Goal: Communication & Community: Ask a question

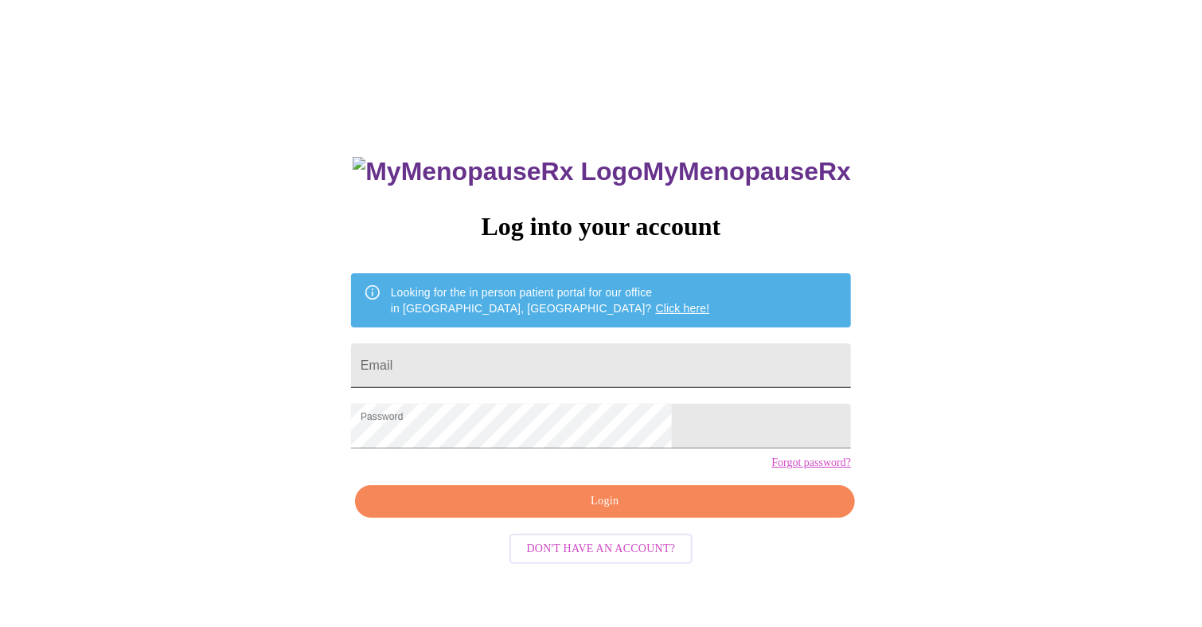
click at [552, 357] on input "Email" at bounding box center [601, 365] width 500 height 45
type input "karenballiett74@gmail.com"
click at [603, 511] on span "Login" at bounding box center [604, 501] width 463 height 20
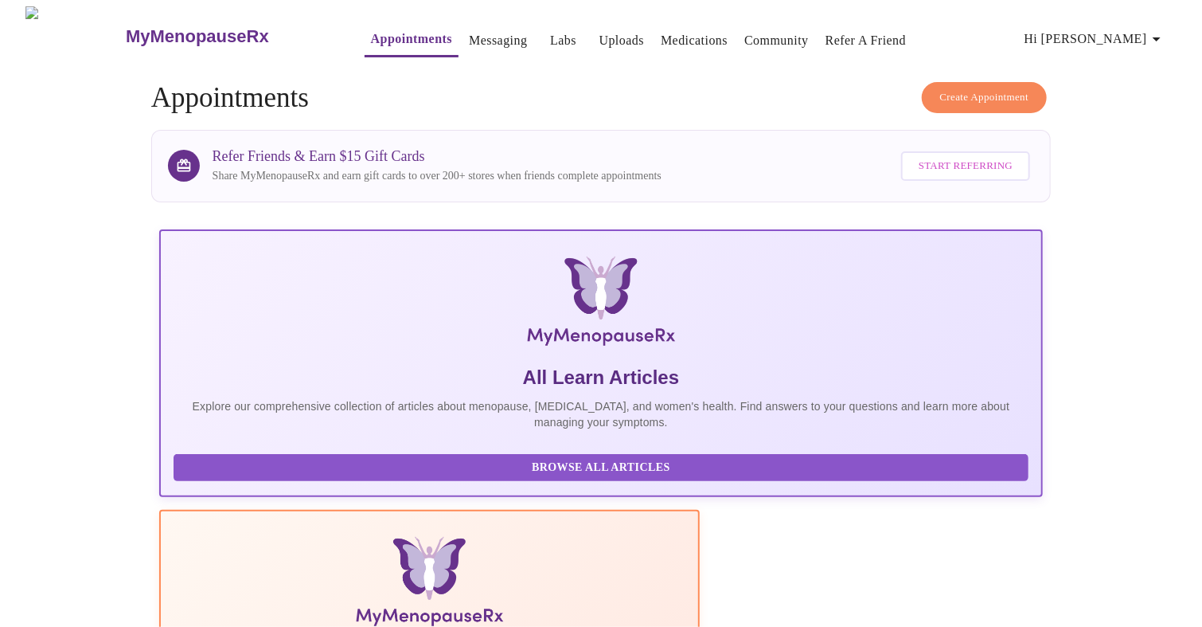
drag, startPoint x: 1132, startPoint y: 401, endPoint x: 1143, endPoint y: 490, distance: 89.1
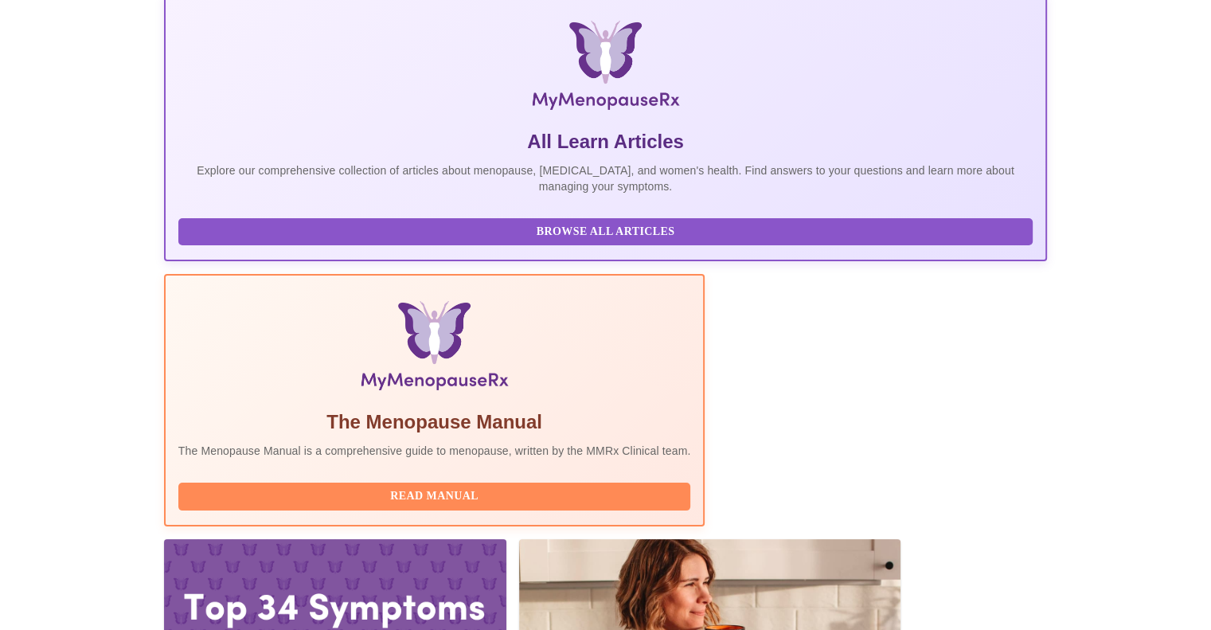
scroll to position [239, 0]
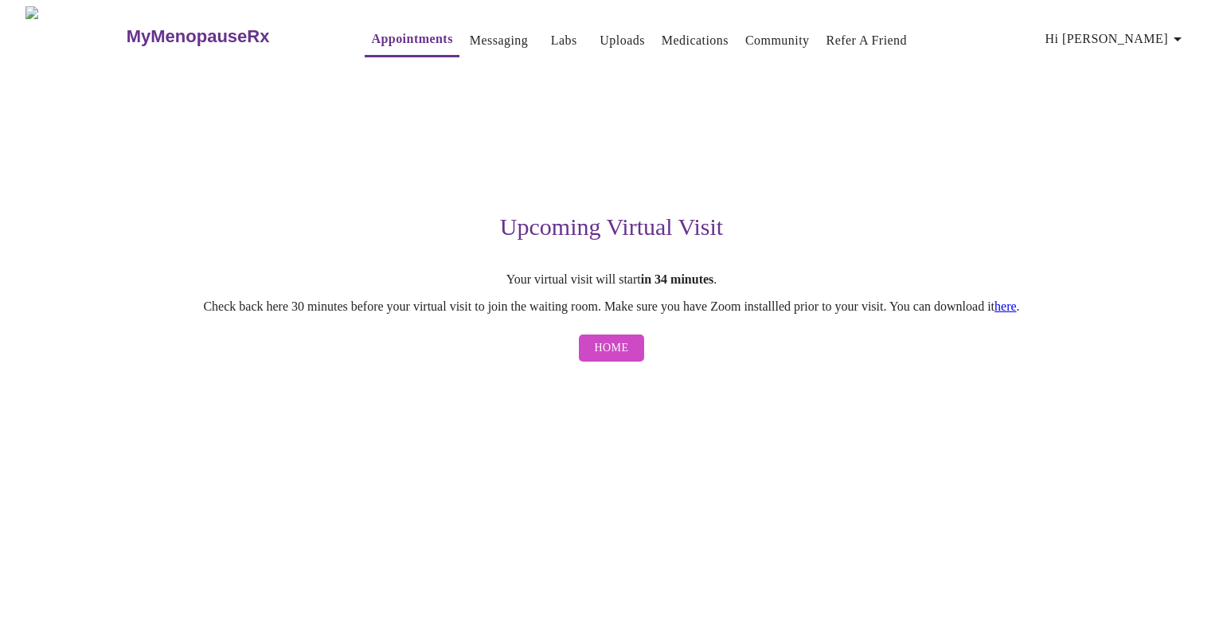
click at [626, 353] on span "Home" at bounding box center [612, 348] width 34 height 20
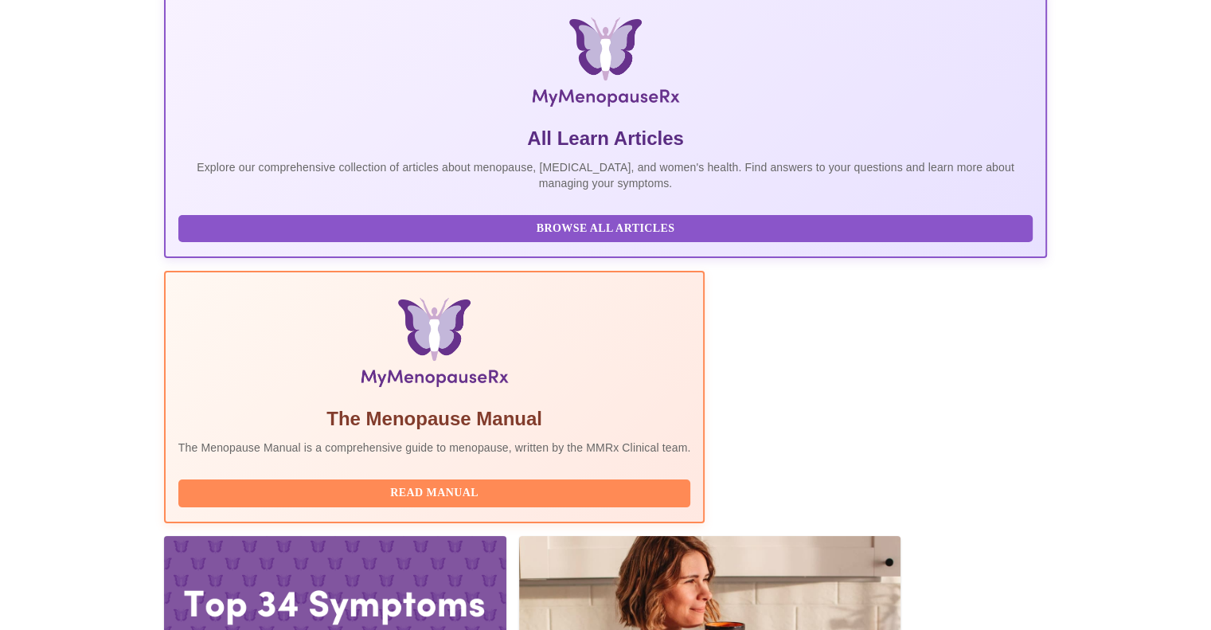
scroll to position [239, 0]
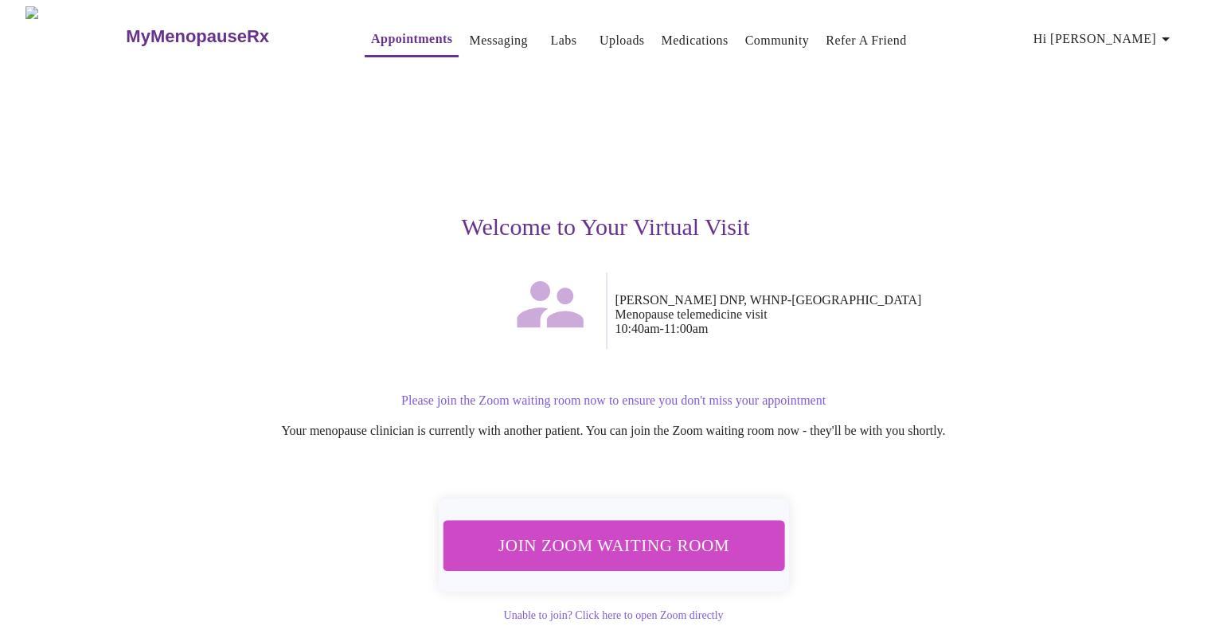
click at [649, 534] on span "Join Zoom Waiting Room" at bounding box center [612, 544] width 299 height 29
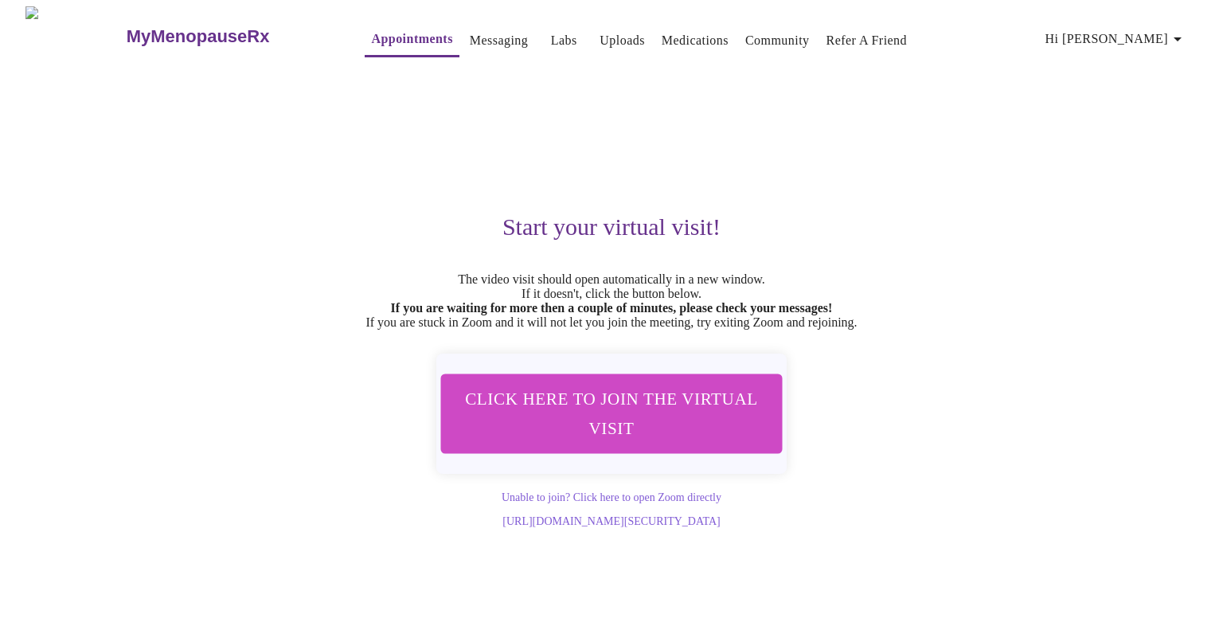
click at [197, 193] on div "Start your virtual visit! The video visit should open automatically in a new wi…" at bounding box center [611, 297] width 981 height 462
click at [593, 426] on span "Click here to join the virtual visit" at bounding box center [611, 413] width 301 height 59
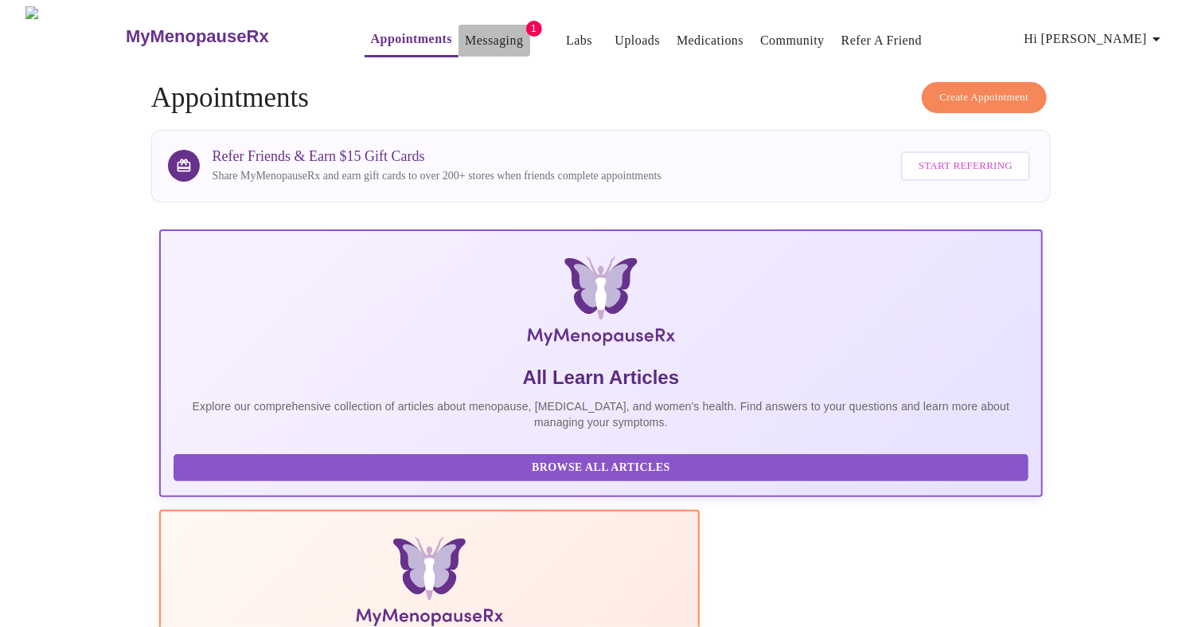
click at [481, 29] on link "Messaging" at bounding box center [494, 40] width 58 height 22
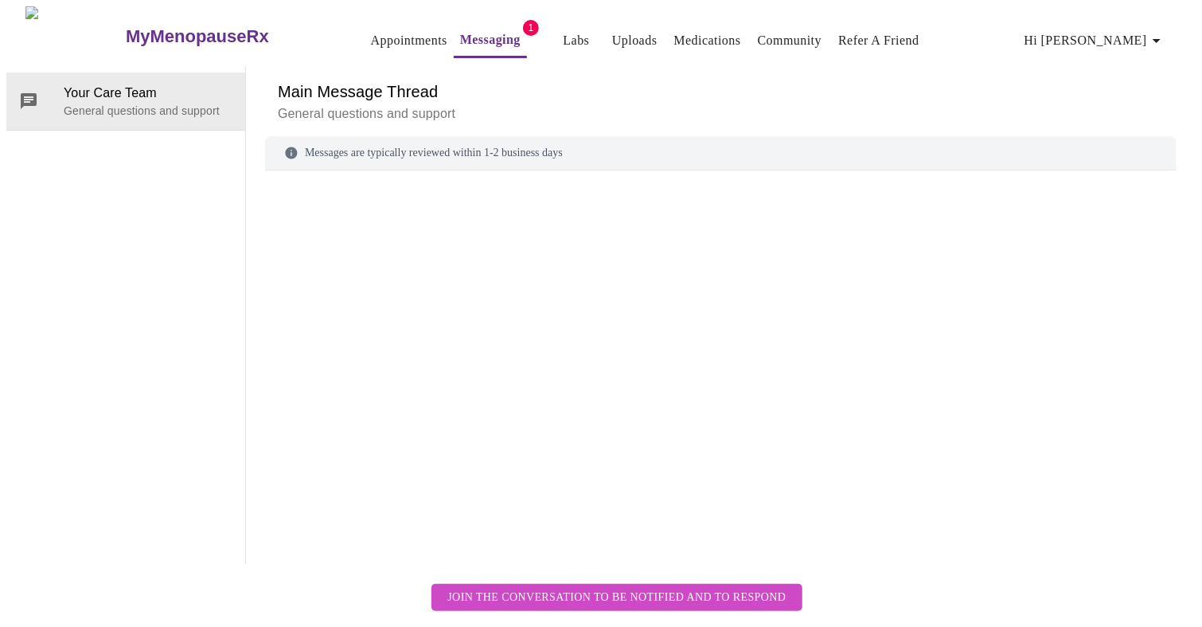
scroll to position [60, 0]
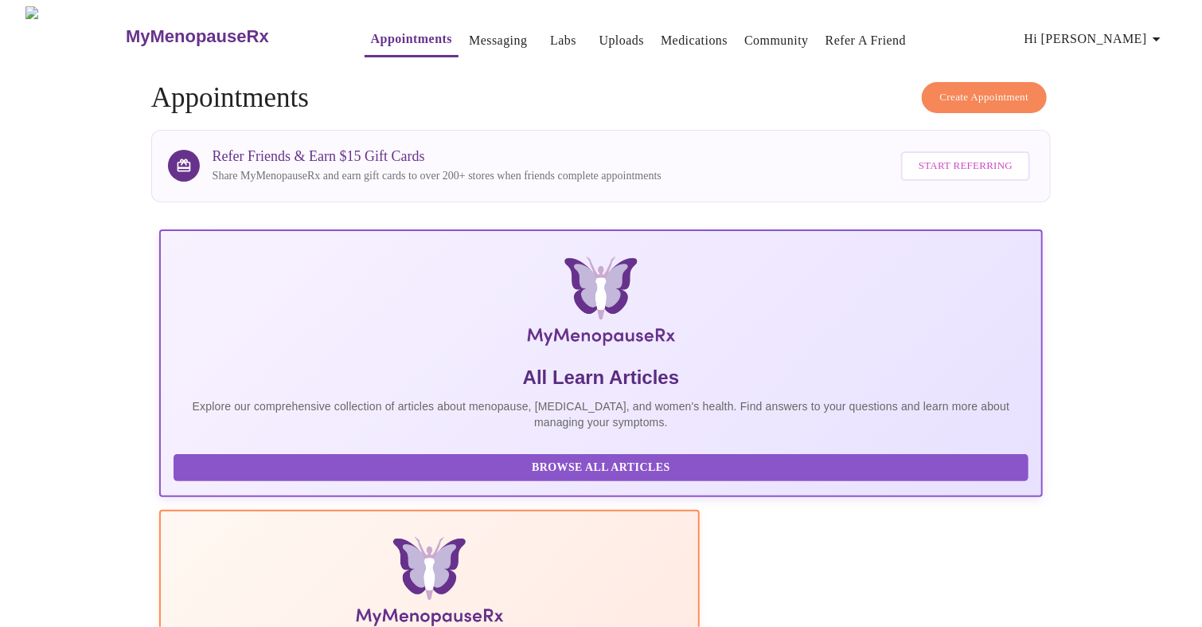
drag, startPoint x: 1156, startPoint y: 264, endPoint x: 1170, endPoint y: 360, distance: 96.5
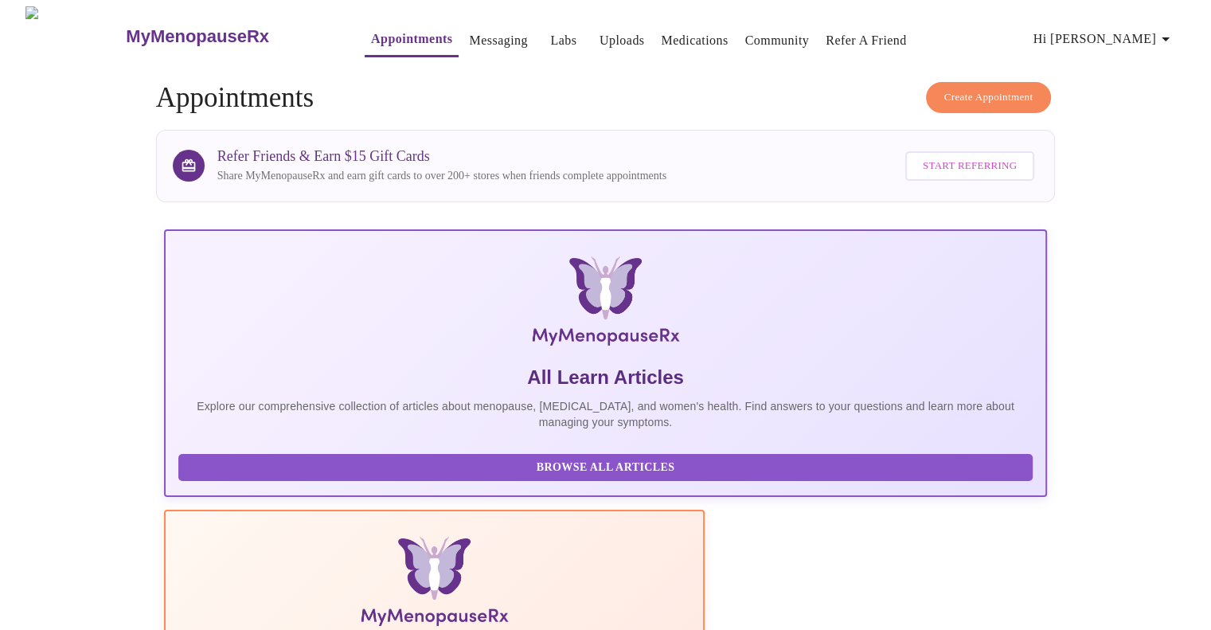
click at [661, 35] on link "Medications" at bounding box center [694, 40] width 67 height 22
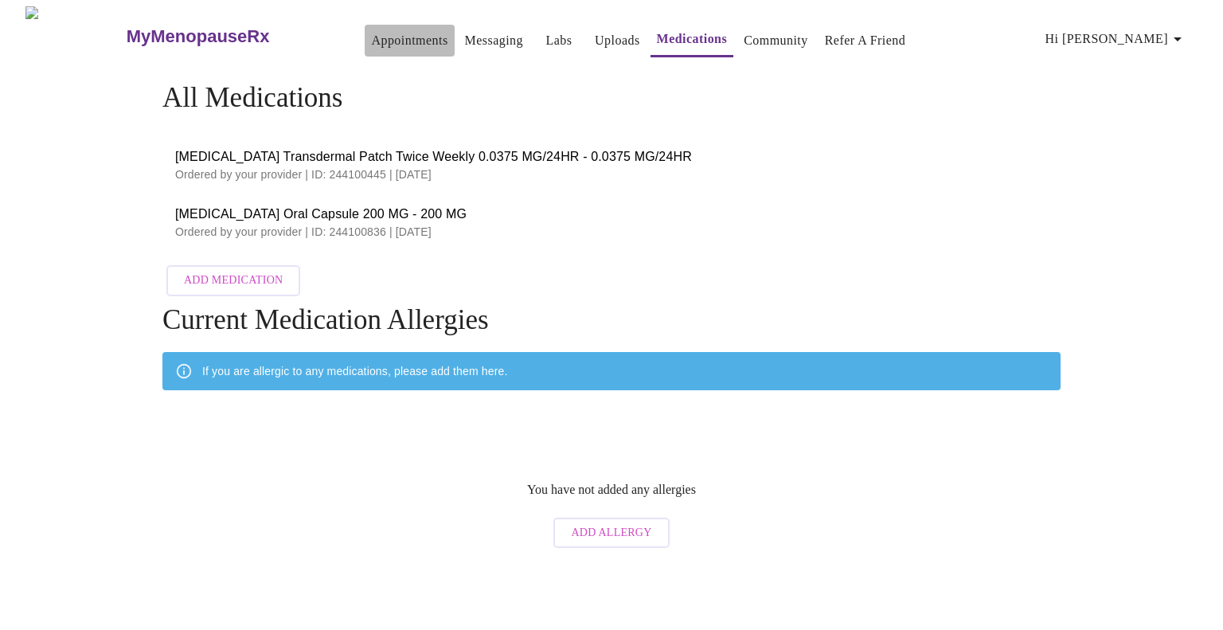
click at [379, 33] on link "Appointments" at bounding box center [409, 40] width 76 height 22
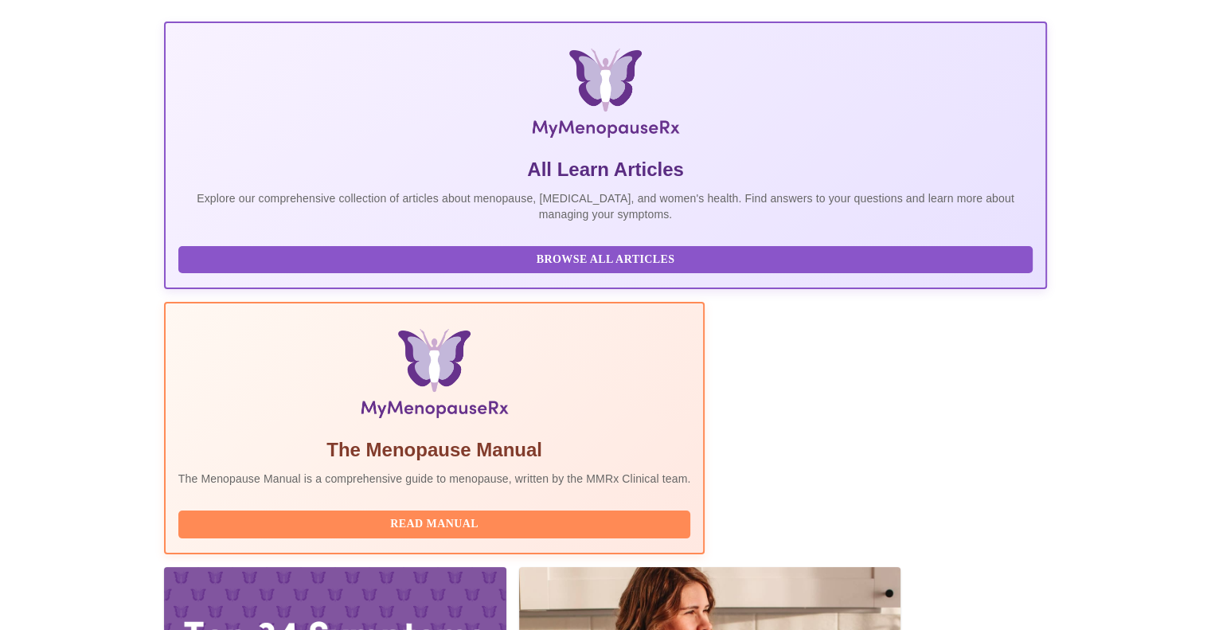
scroll to position [239, 0]
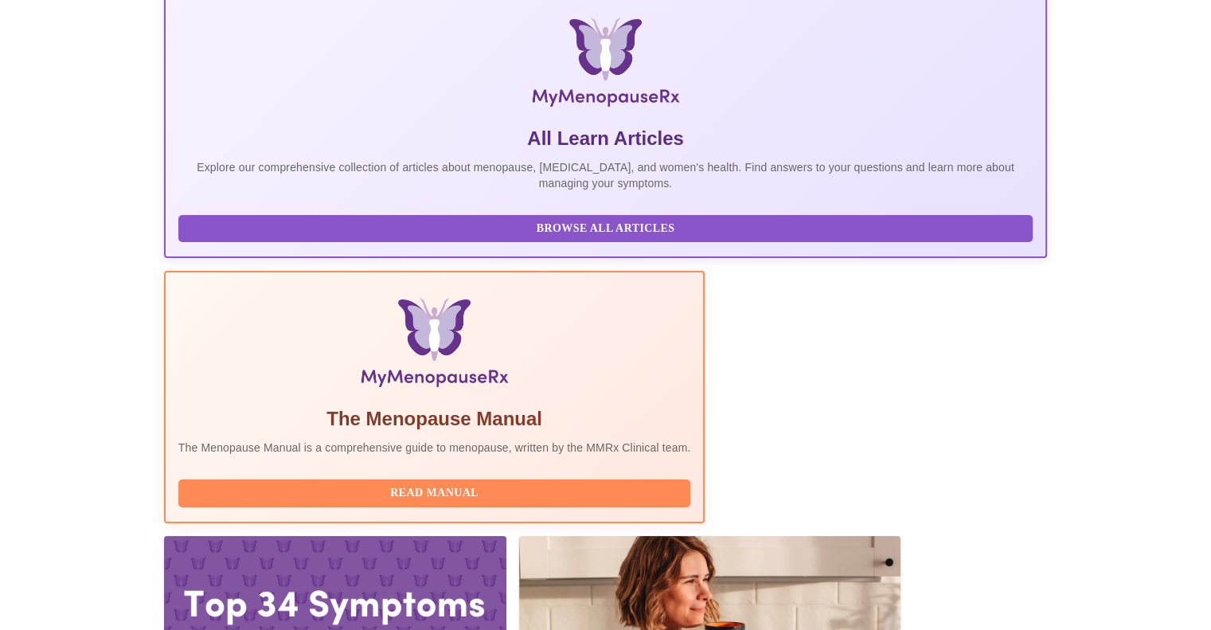
drag, startPoint x: 360, startPoint y: 404, endPoint x: 456, endPoint y: 407, distance: 96.4
copy h3 "DNP, WHNP-BC"
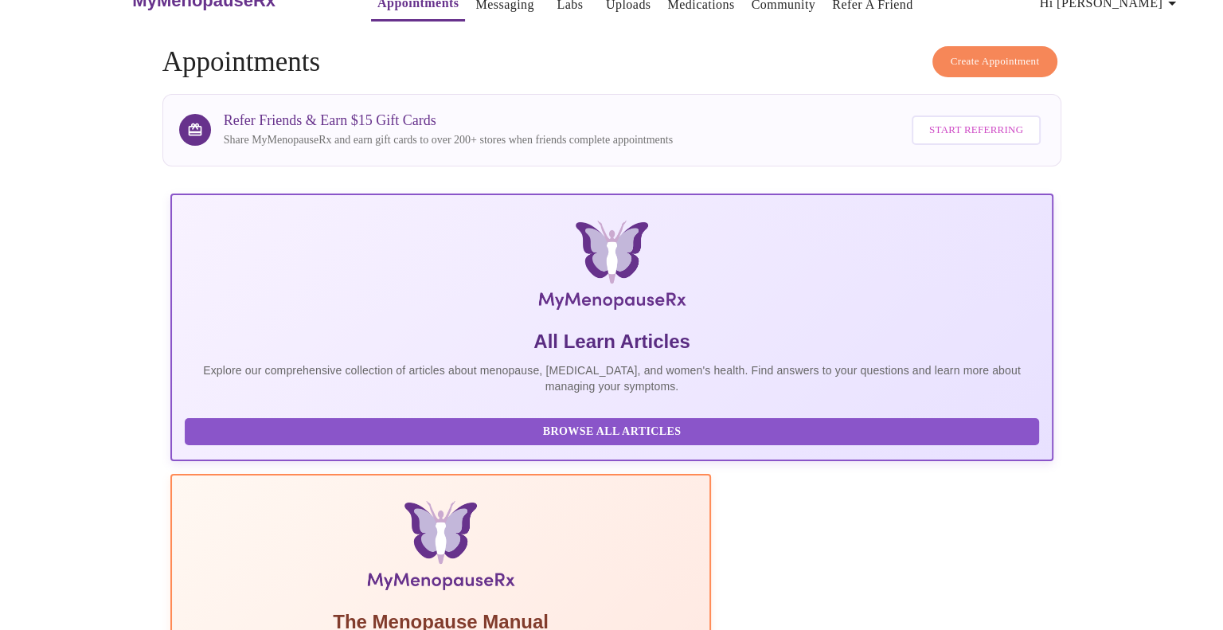
scroll to position [0, 0]
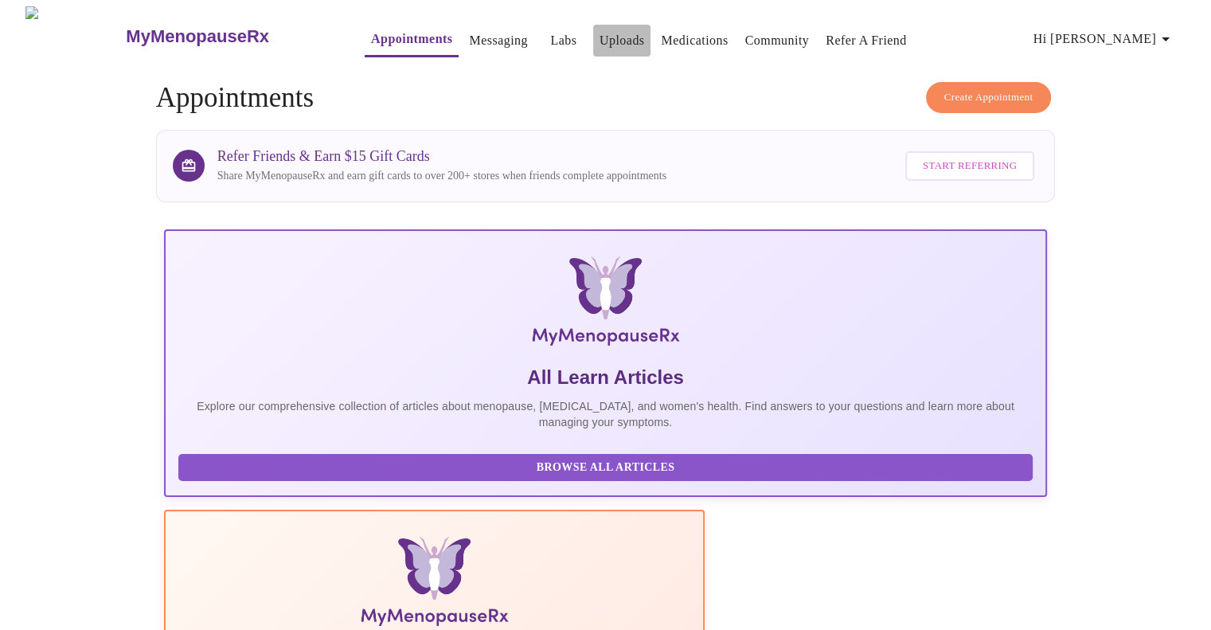
click at [600, 29] on link "Uploads" at bounding box center [622, 40] width 45 height 22
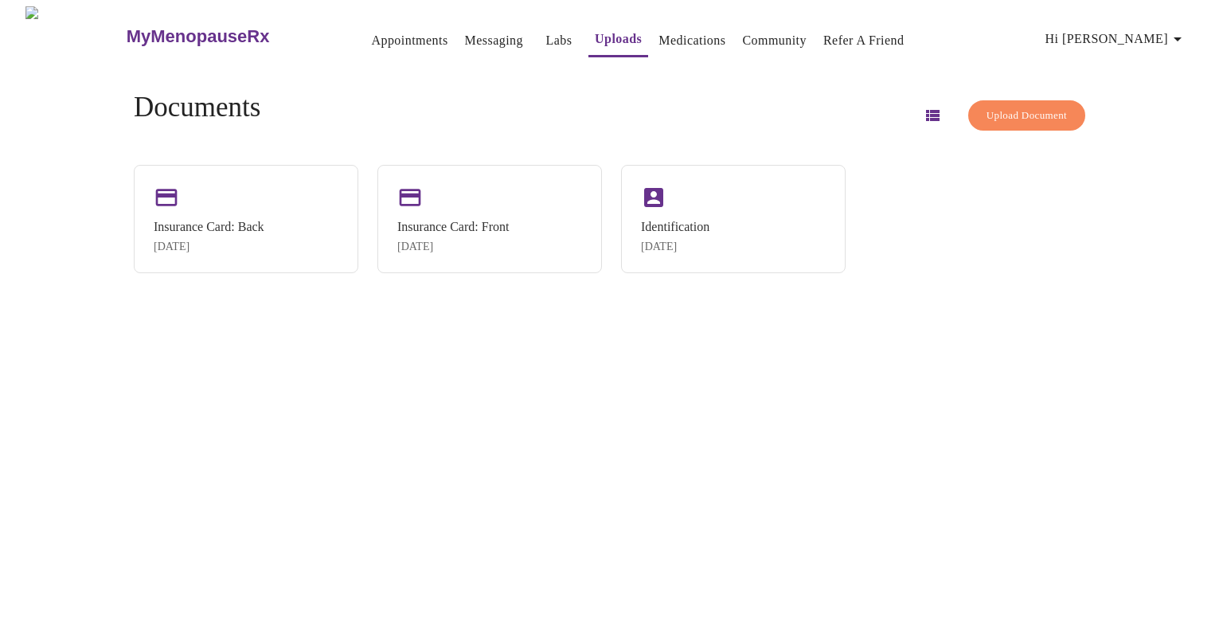
click at [672, 33] on link "Medications" at bounding box center [691, 40] width 67 height 22
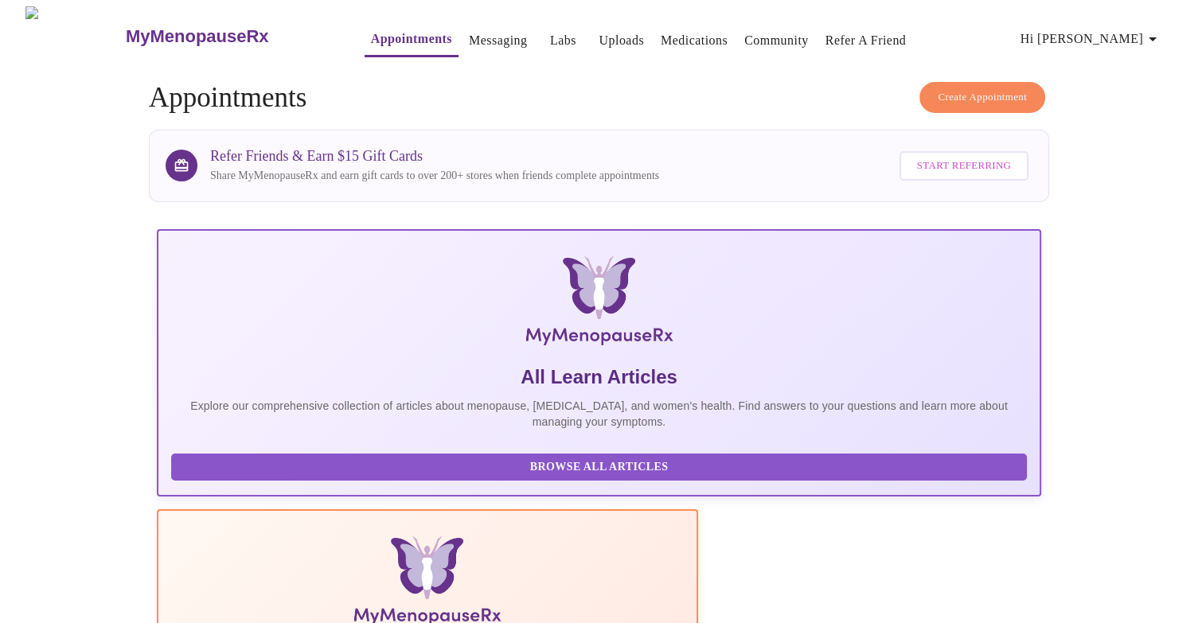
click at [755, 102] on h4 "Create Appointment Appointments" at bounding box center [599, 98] width 900 height 32
click at [1097, 28] on button "Hi [PERSON_NAME]" at bounding box center [1091, 39] width 154 height 32
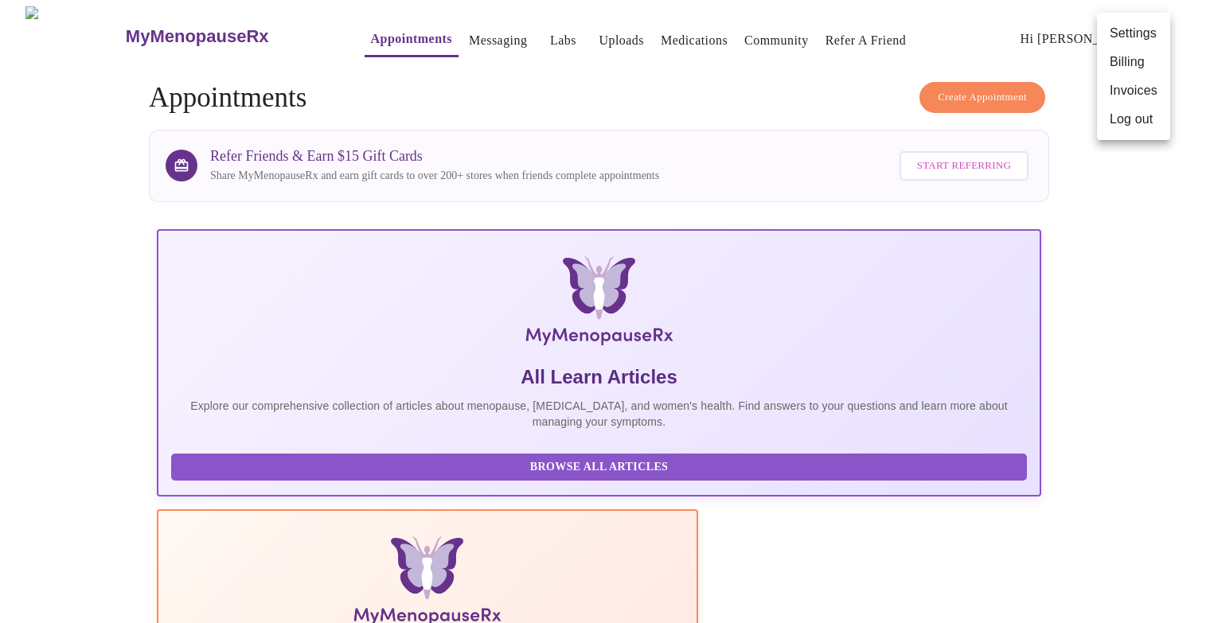
click at [1009, 47] on div at bounding box center [605, 311] width 1210 height 623
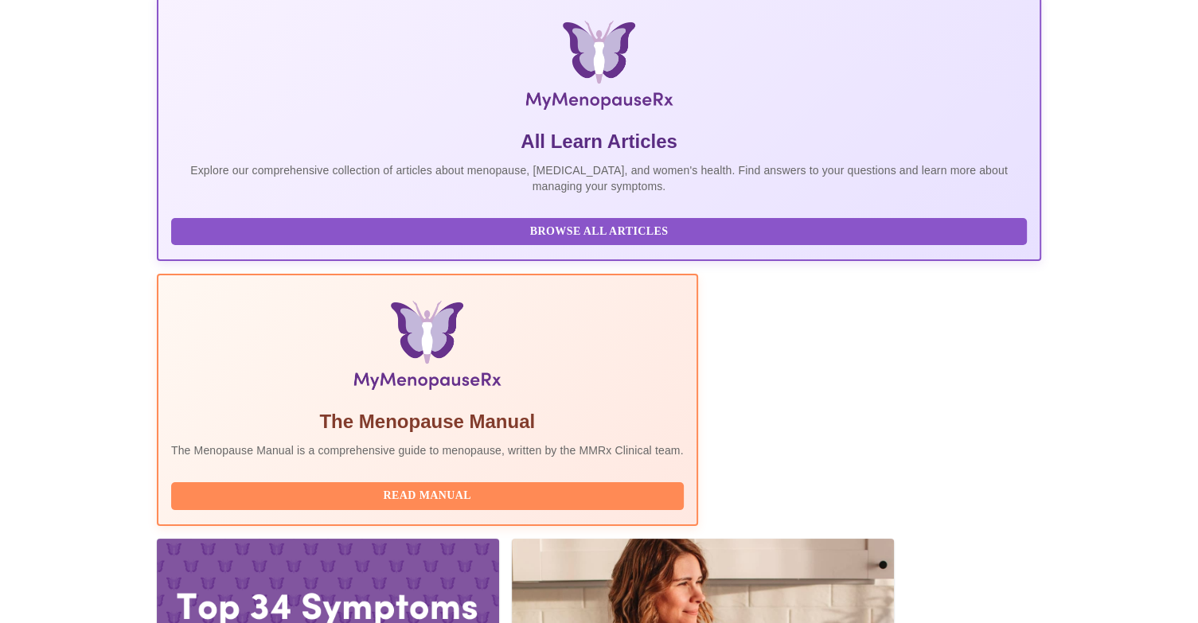
scroll to position [245, 0]
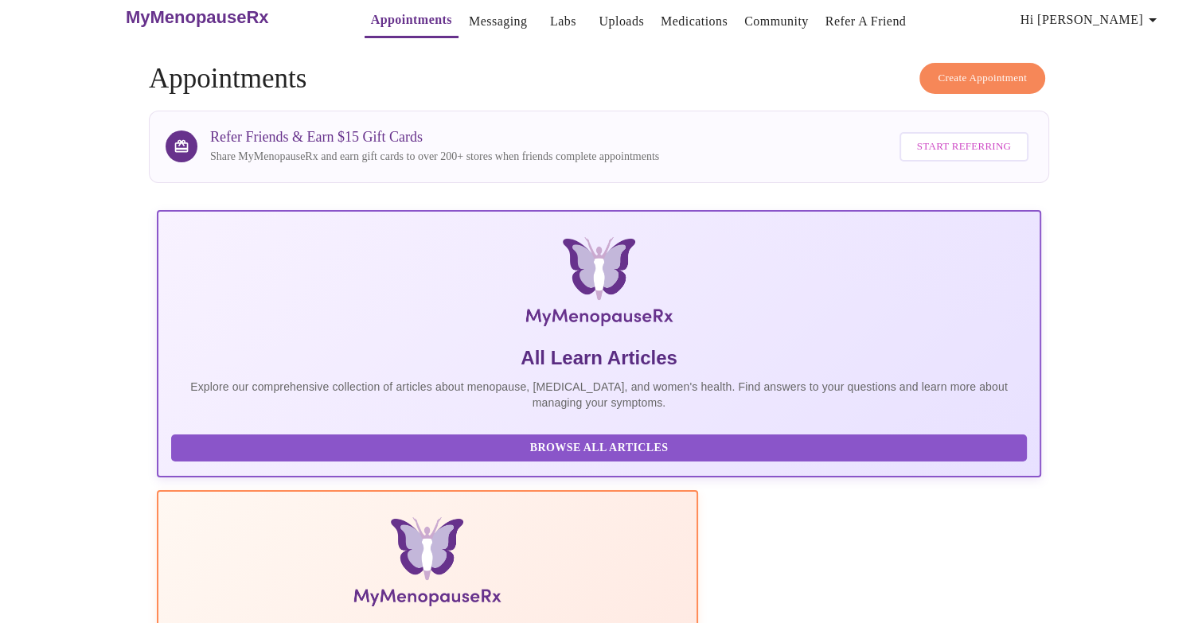
scroll to position [0, 0]
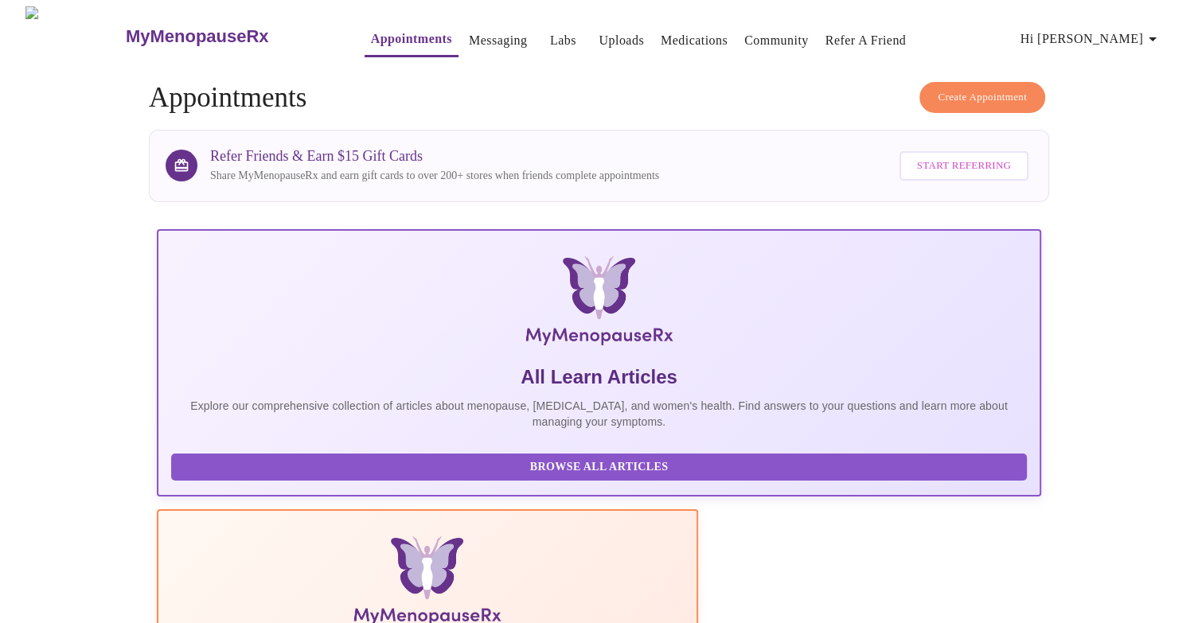
click at [550, 36] on link "Labs" at bounding box center [563, 40] width 26 height 22
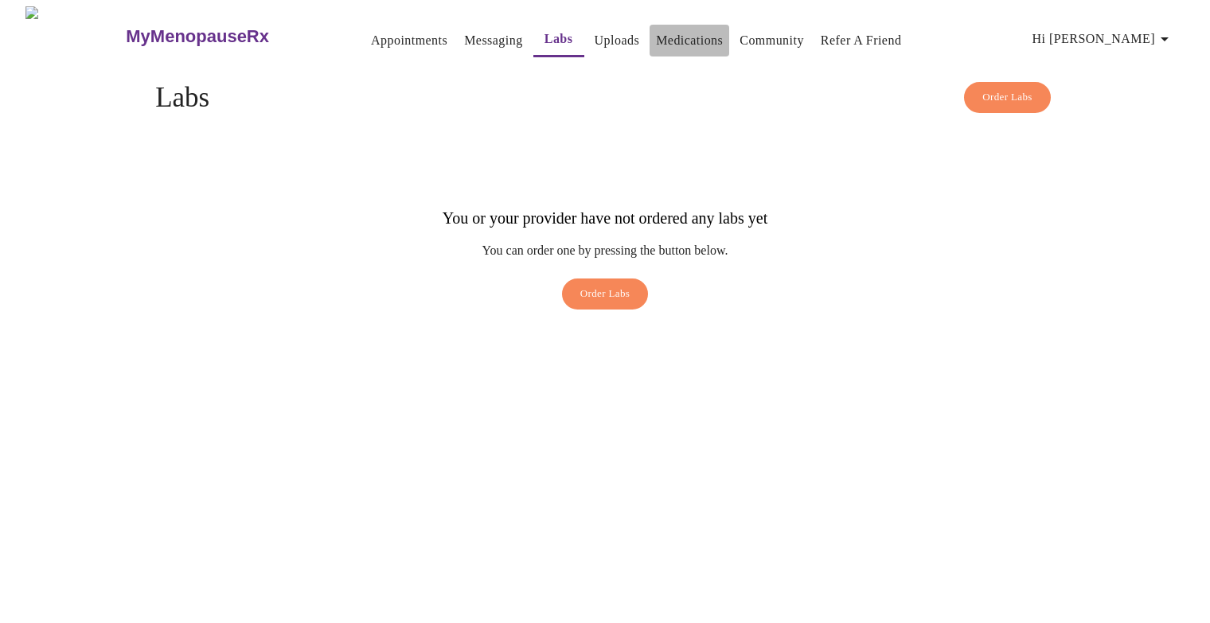
click at [677, 33] on link "Medications" at bounding box center [689, 40] width 67 height 22
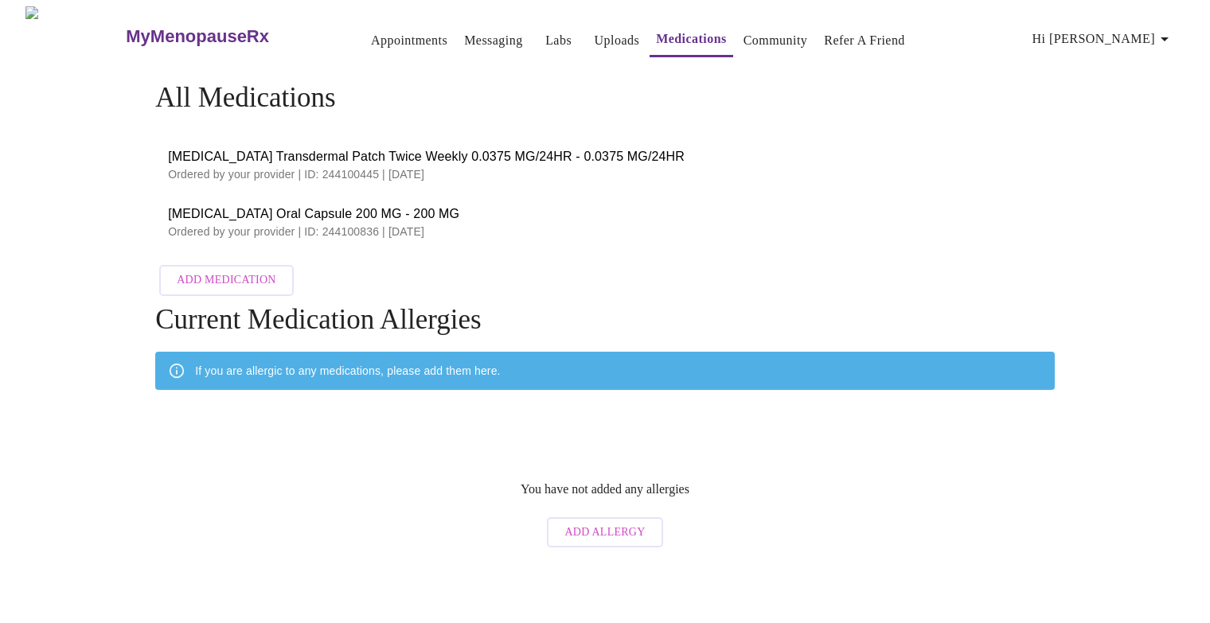
click at [305, 149] on span "Estradiol Transdermal Patch Twice Weekly 0.0375 MG/24HR - 0.0375 MG/24HR" at bounding box center [605, 156] width 874 height 19
click at [748, 29] on link "Community" at bounding box center [776, 40] width 64 height 22
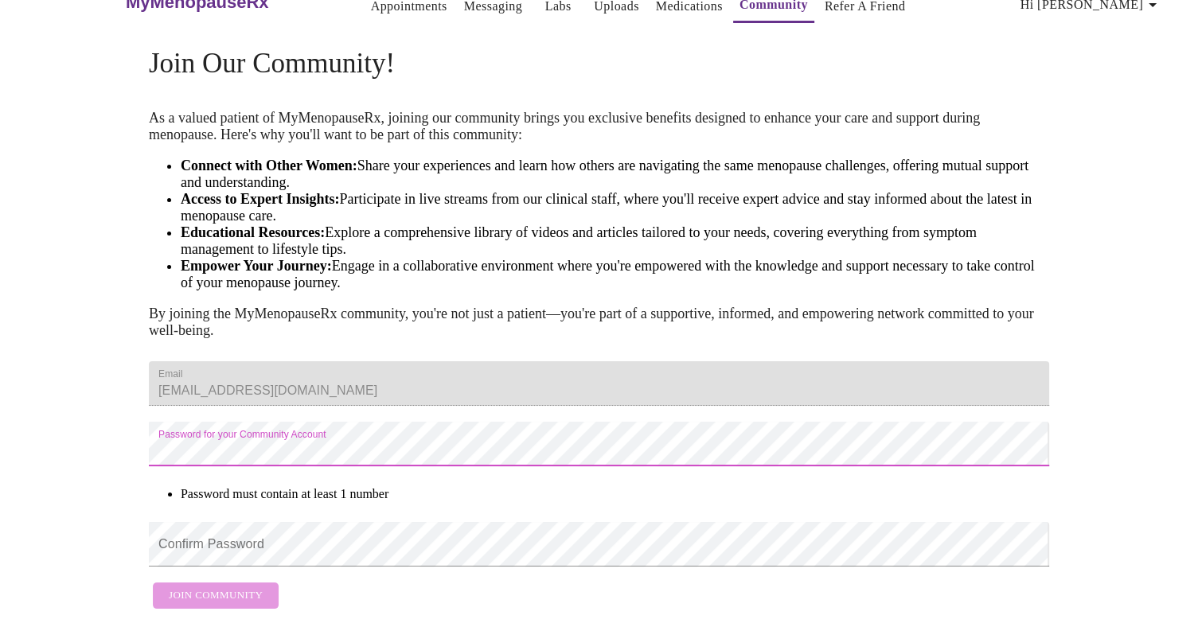
scroll to position [132, 0]
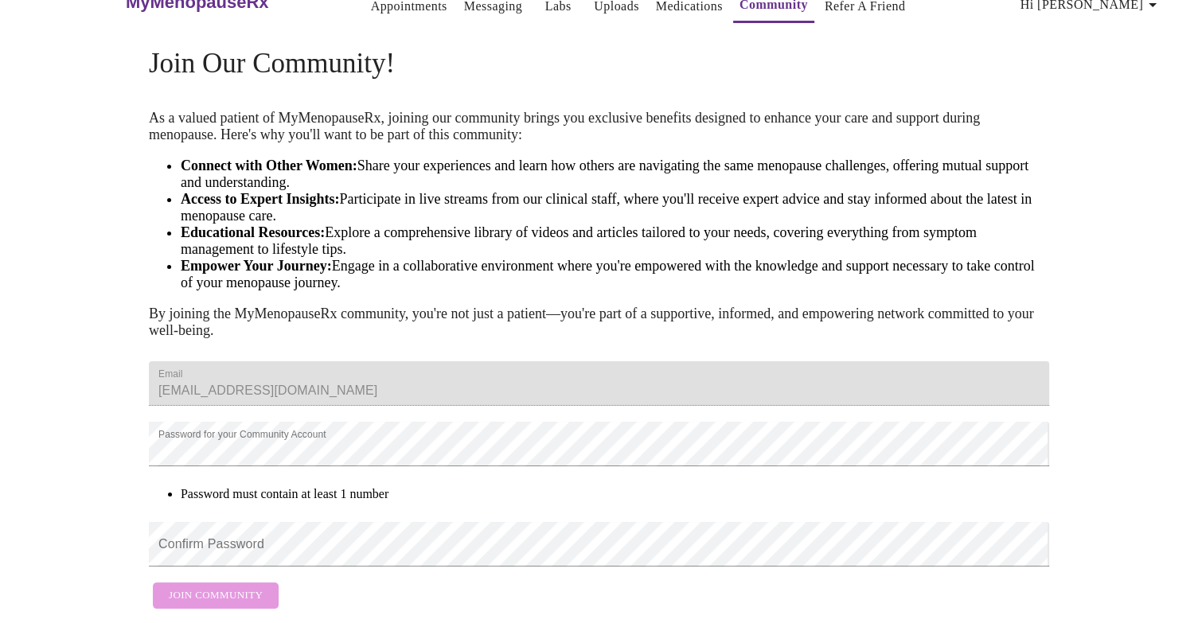
drag, startPoint x: 247, startPoint y: 478, endPoint x: 72, endPoint y: 458, distance: 176.3
click at [72, 458] on div "MyMenopauseRx Appointments Messaging Labs Uploads Medications Community Refer a…" at bounding box center [599, 294] width 1186 height 645
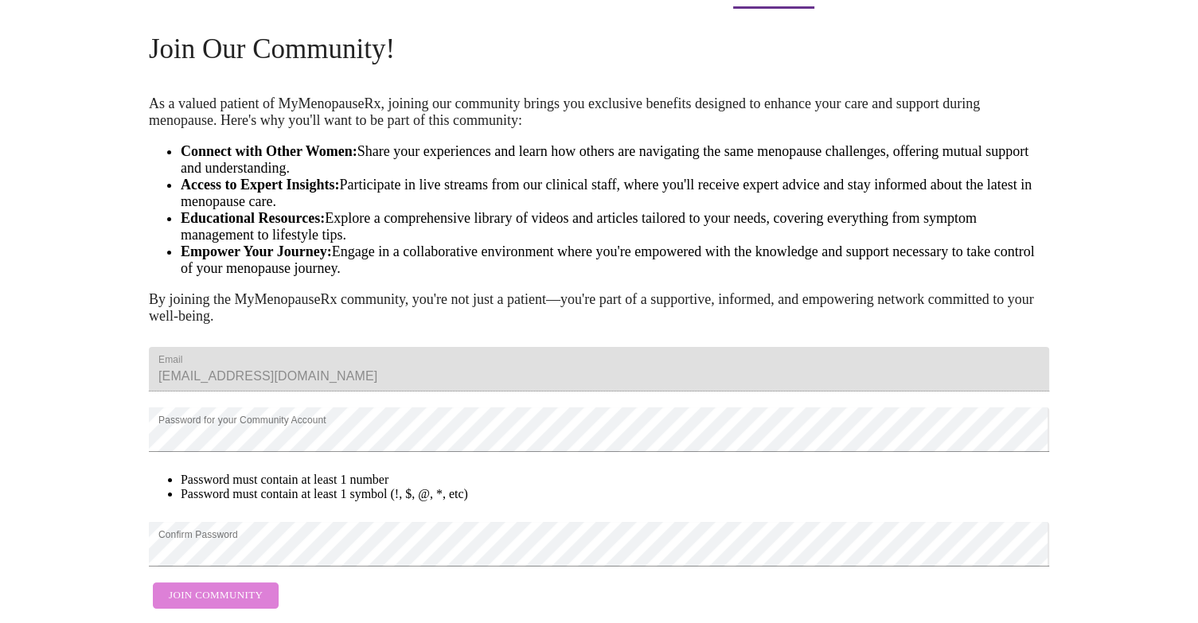
click at [220, 588] on span "Join Community" at bounding box center [216, 596] width 94 height 18
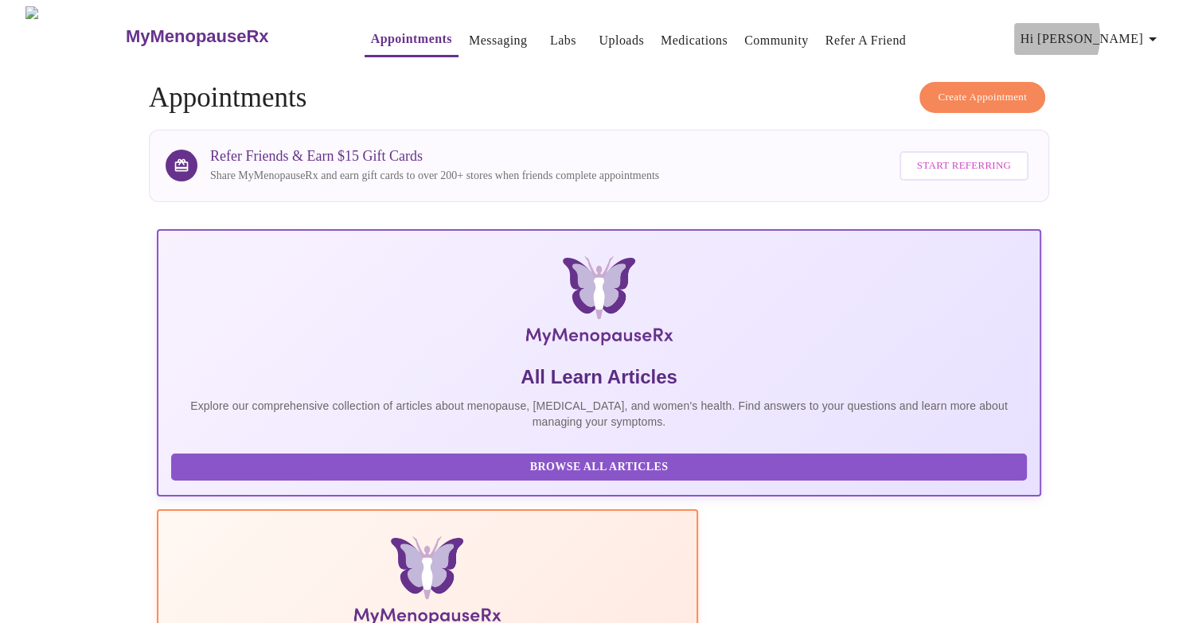
click at [1116, 30] on span "Hi [PERSON_NAME]" at bounding box center [1092, 39] width 142 height 22
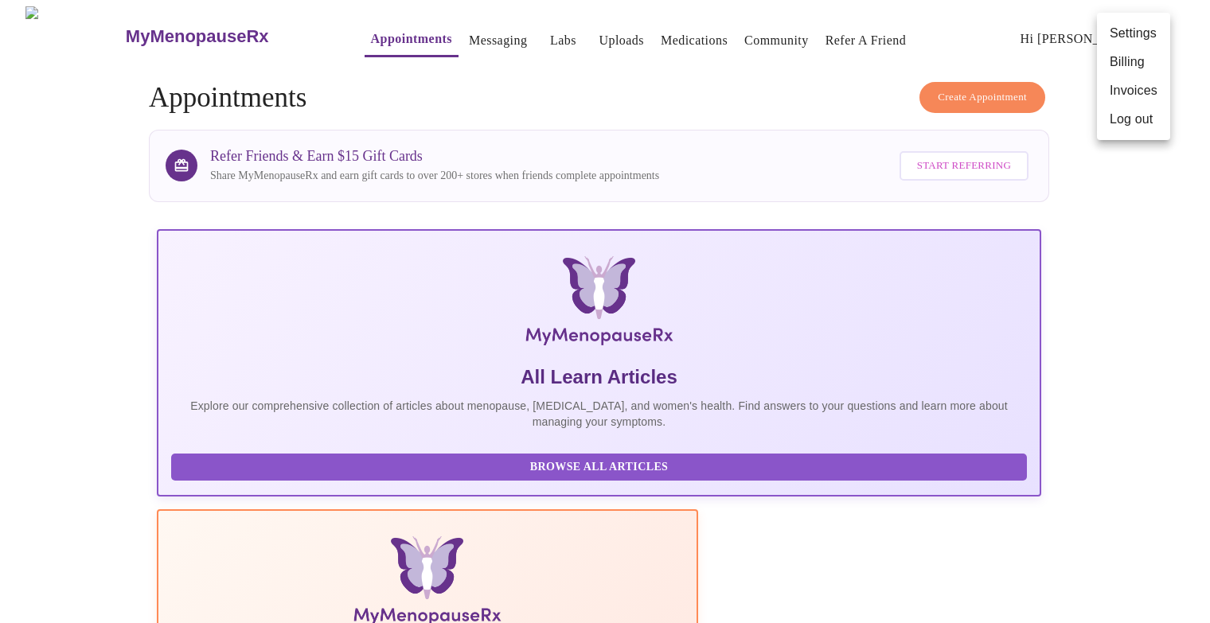
click at [1130, 89] on li "Invoices" at bounding box center [1133, 90] width 73 height 29
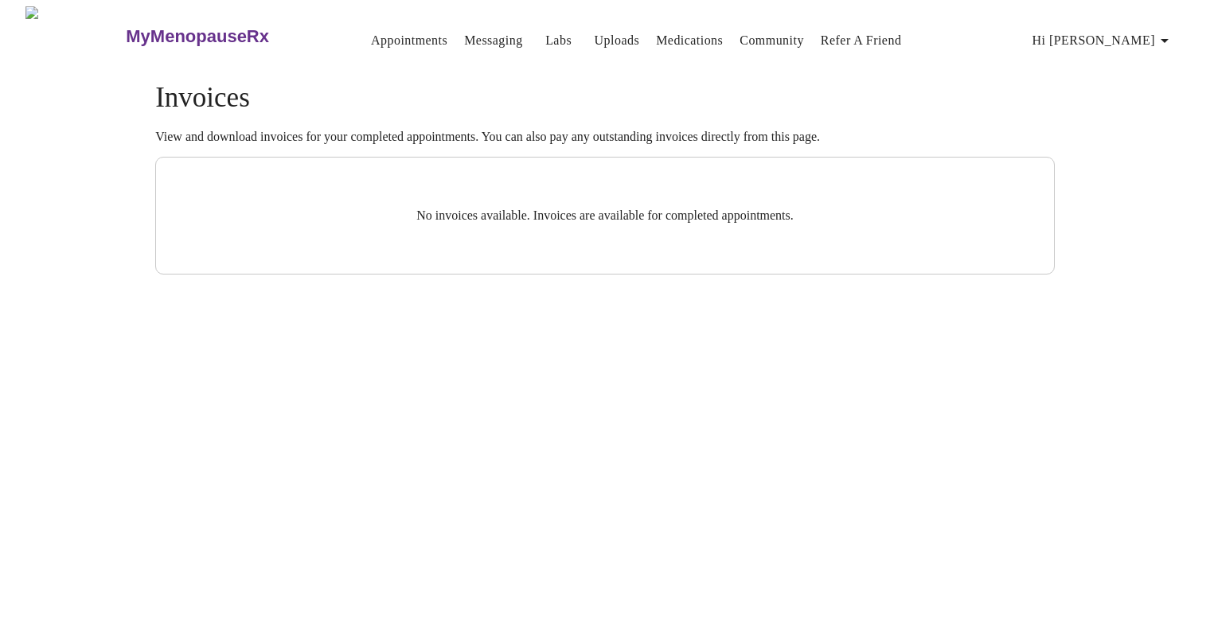
click at [371, 29] on link "Appointments" at bounding box center [409, 40] width 76 height 22
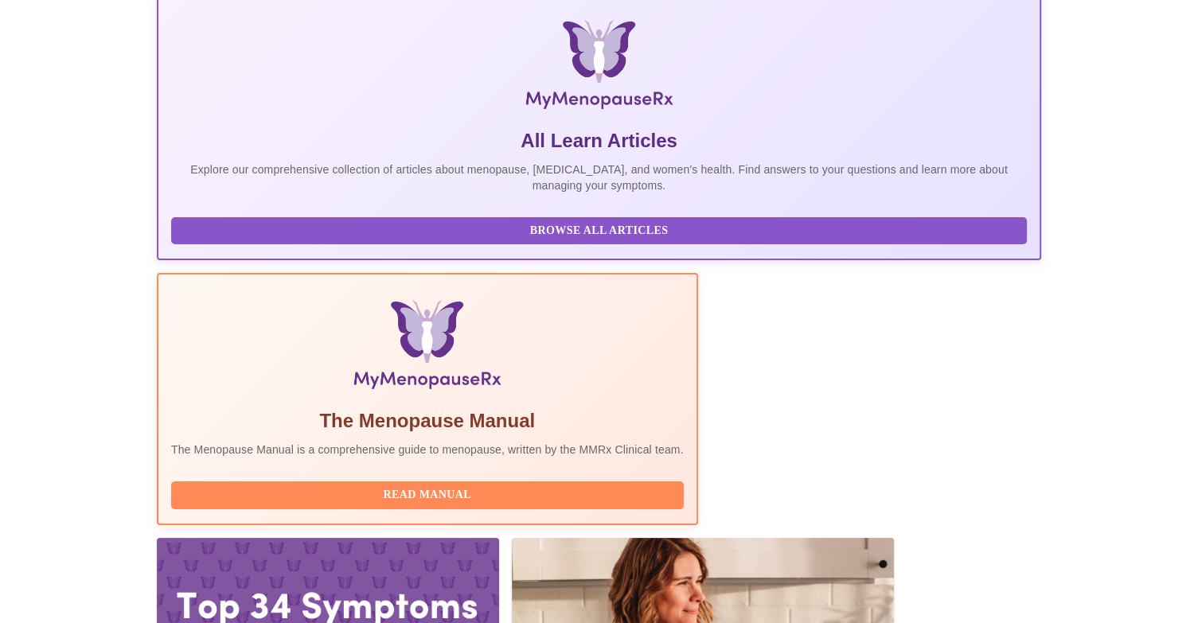
scroll to position [245, 0]
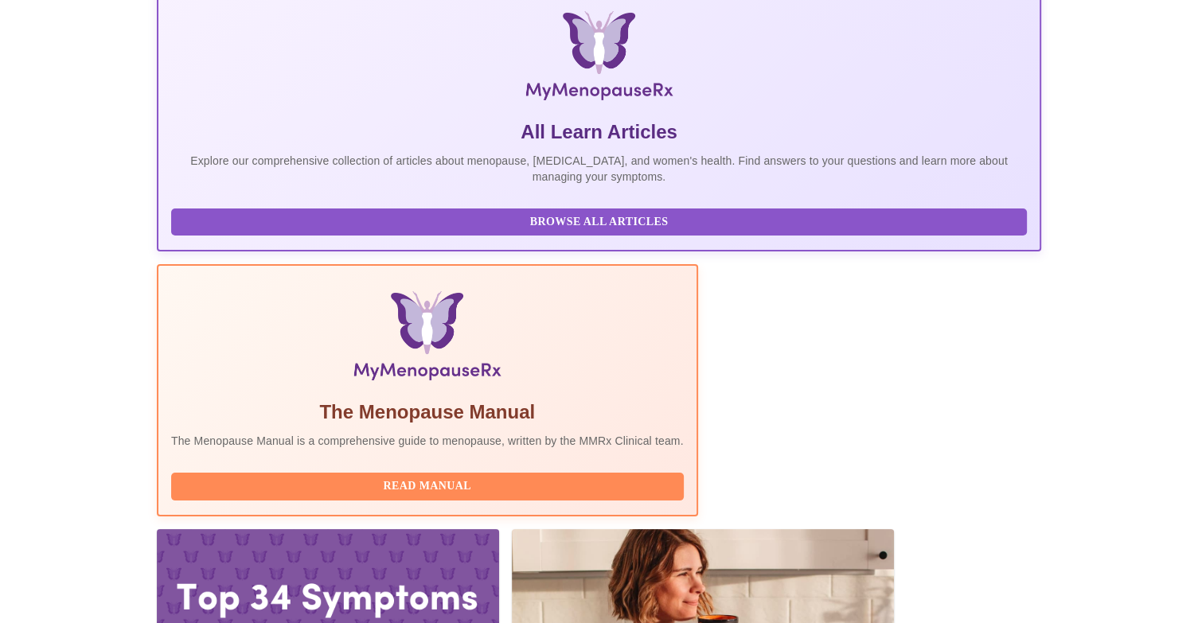
drag, startPoint x: 186, startPoint y: 386, endPoint x: 112, endPoint y: 395, distance: 74.6
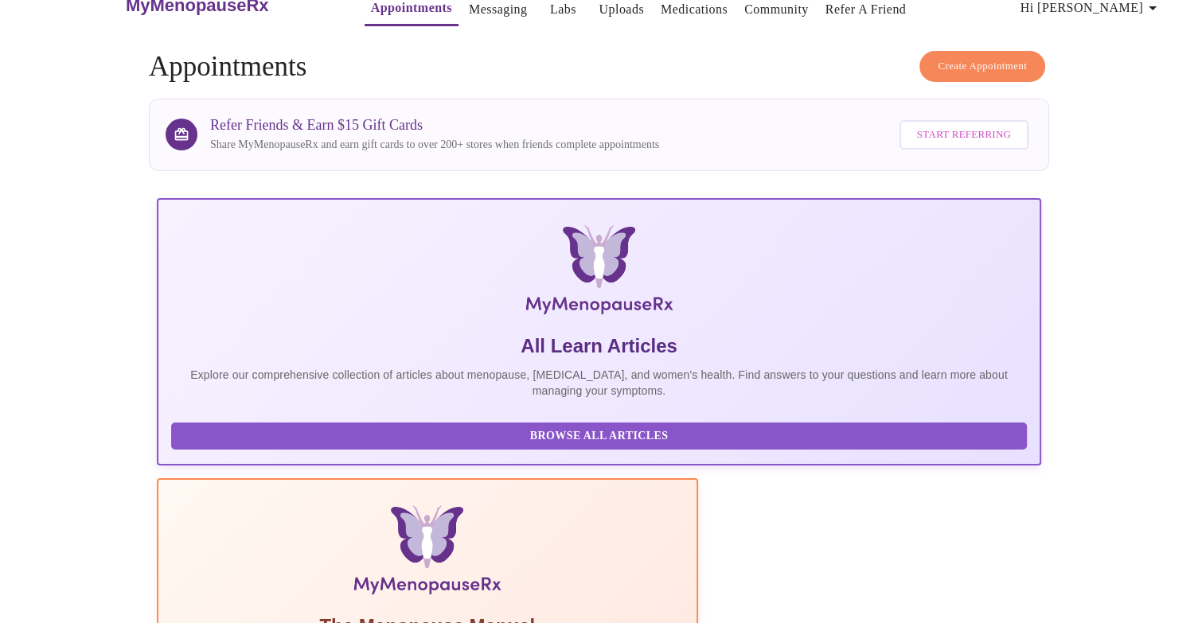
scroll to position [0, 0]
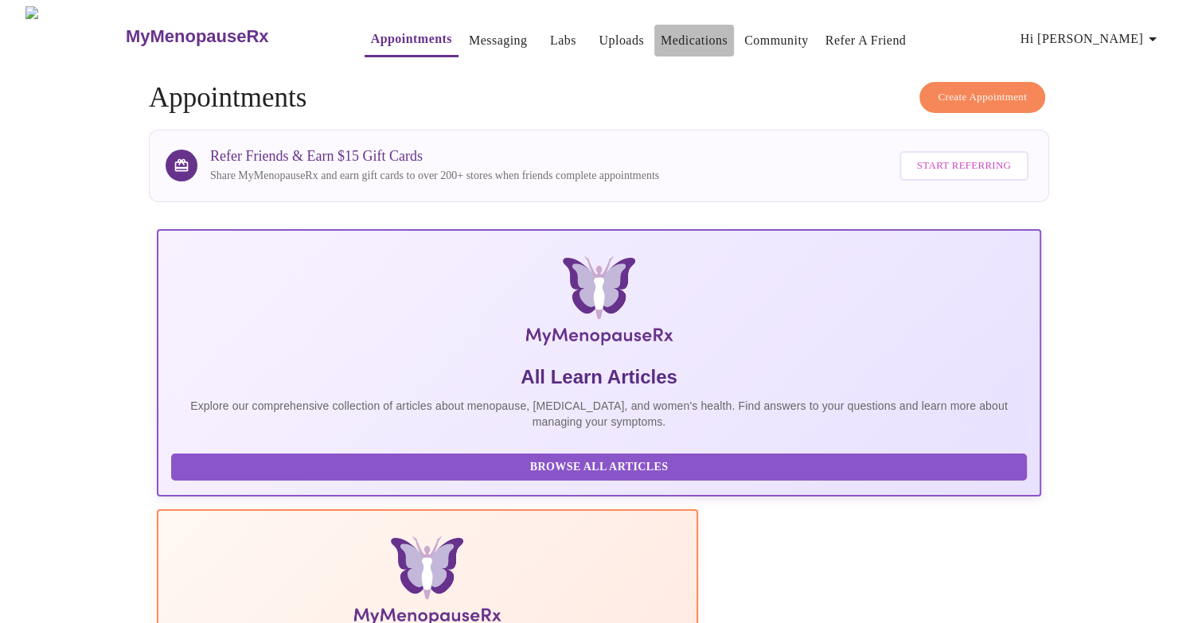
click at [662, 37] on link "Medications" at bounding box center [694, 40] width 67 height 22
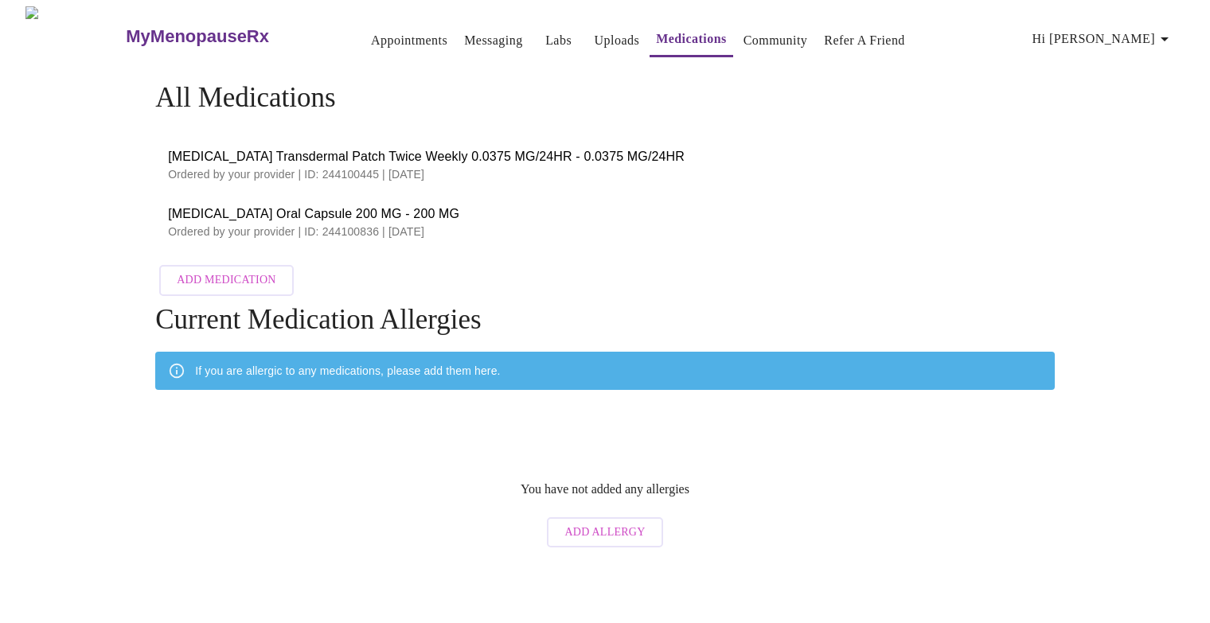
click at [389, 39] on link "Appointments" at bounding box center [409, 40] width 76 height 22
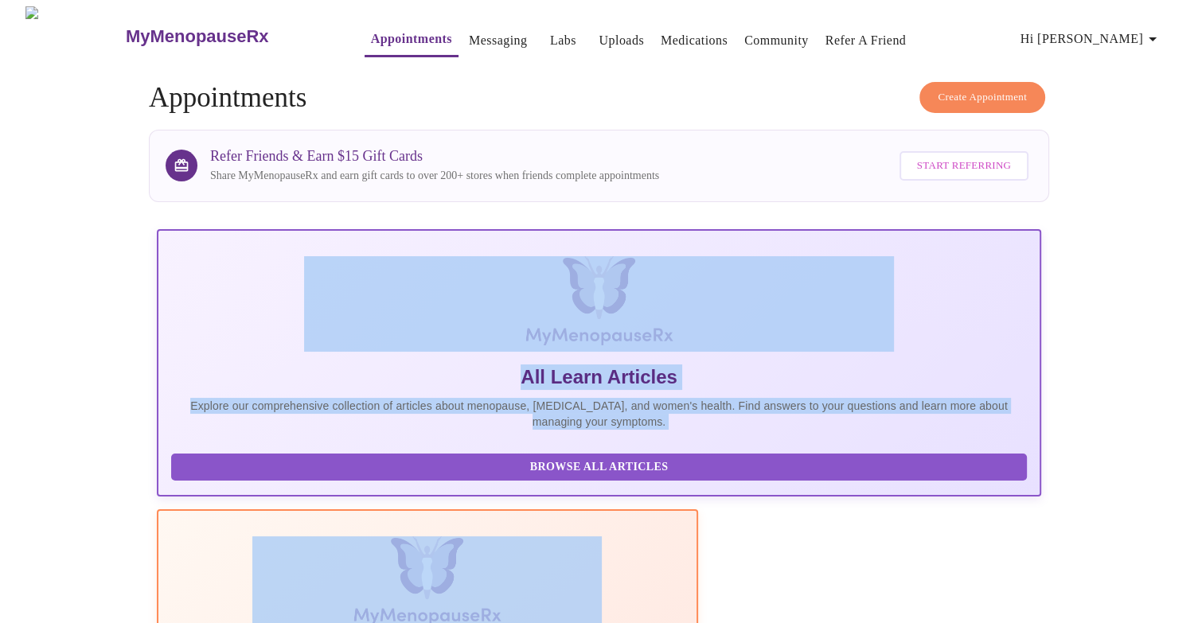
drag, startPoint x: 1195, startPoint y: 149, endPoint x: 1201, endPoint y: 197, distance: 49.0
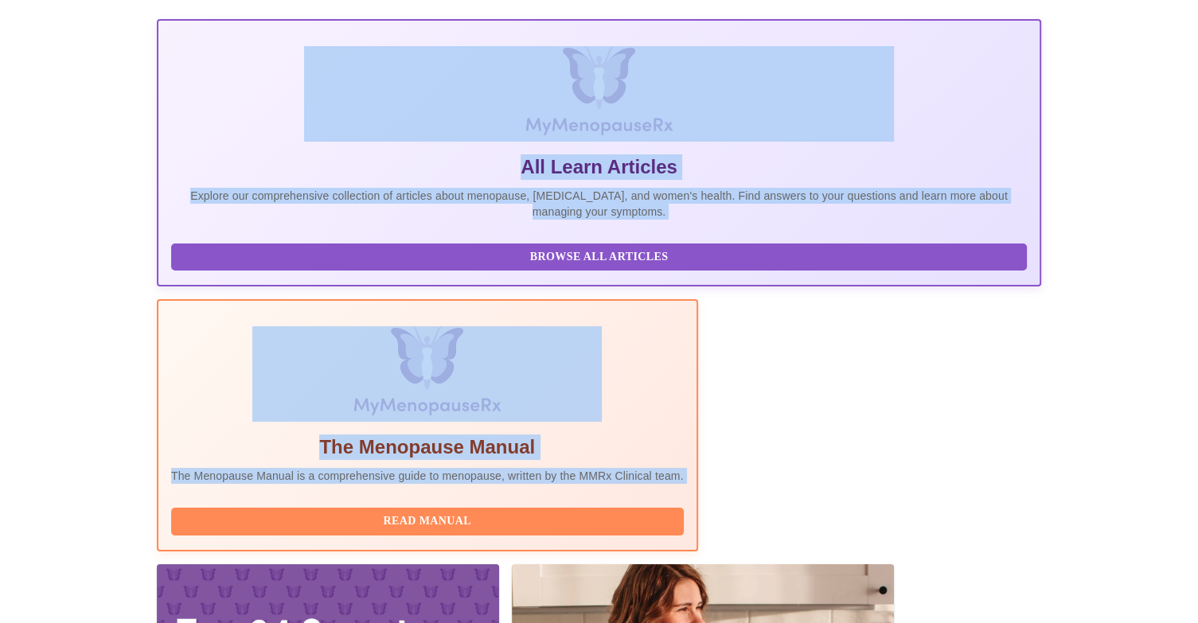
scroll to position [245, 0]
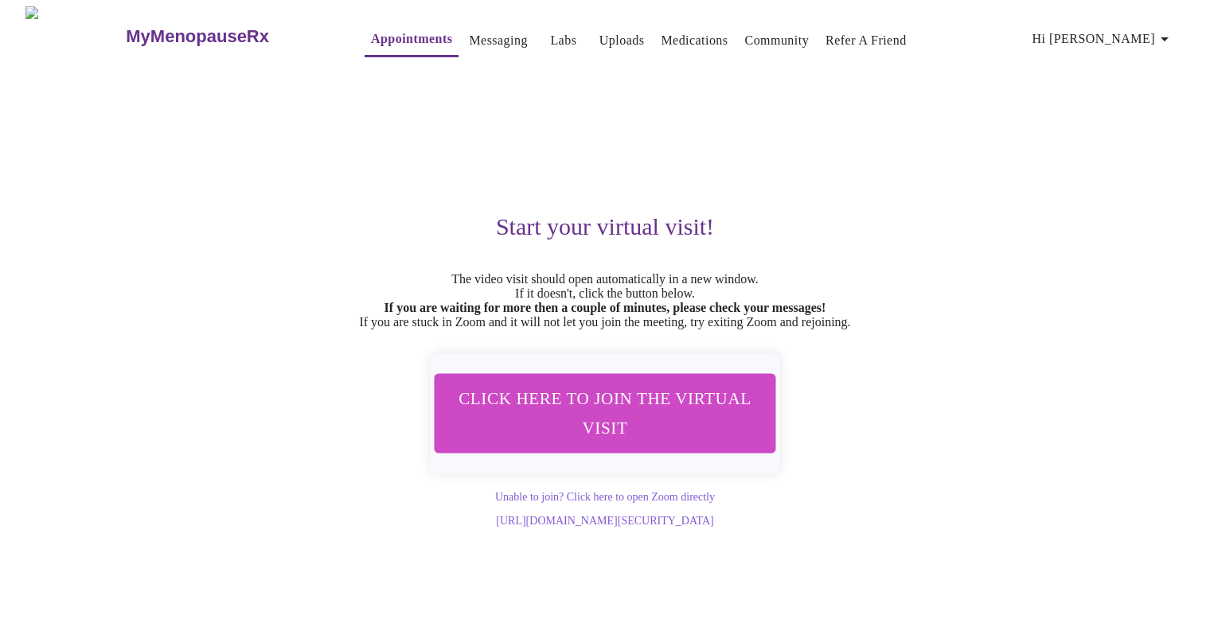
click at [566, 527] on link "https://us06web.zoom.us/j/88230278464?pwd=k5liq0qMZ5ujLRhpWUIecaXNi1Hia4.1" at bounding box center [604, 521] width 217 height 12
click at [652, 503] on link "Unable to join? Click here to open Zoom directly" at bounding box center [605, 497] width 220 height 12
click at [469, 34] on link "Messaging" at bounding box center [498, 40] width 58 height 22
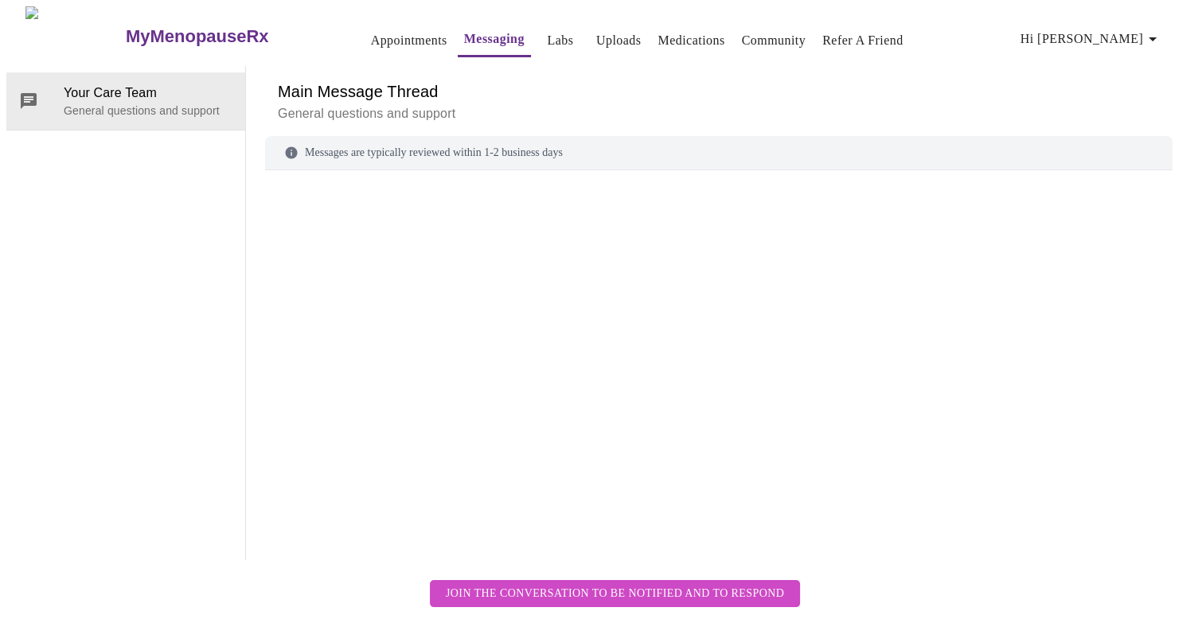
scroll to position [60, 0]
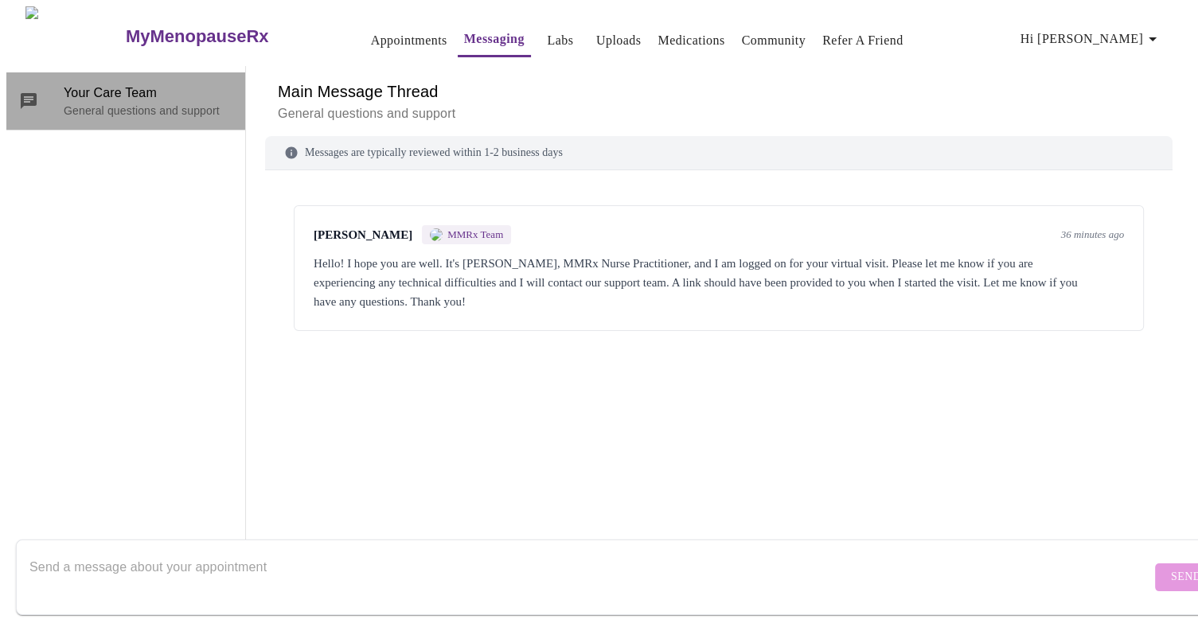
click at [129, 84] on span "Your Care Team" at bounding box center [148, 93] width 169 height 19
click at [127, 103] on p "General questions and support" at bounding box center [148, 111] width 169 height 16
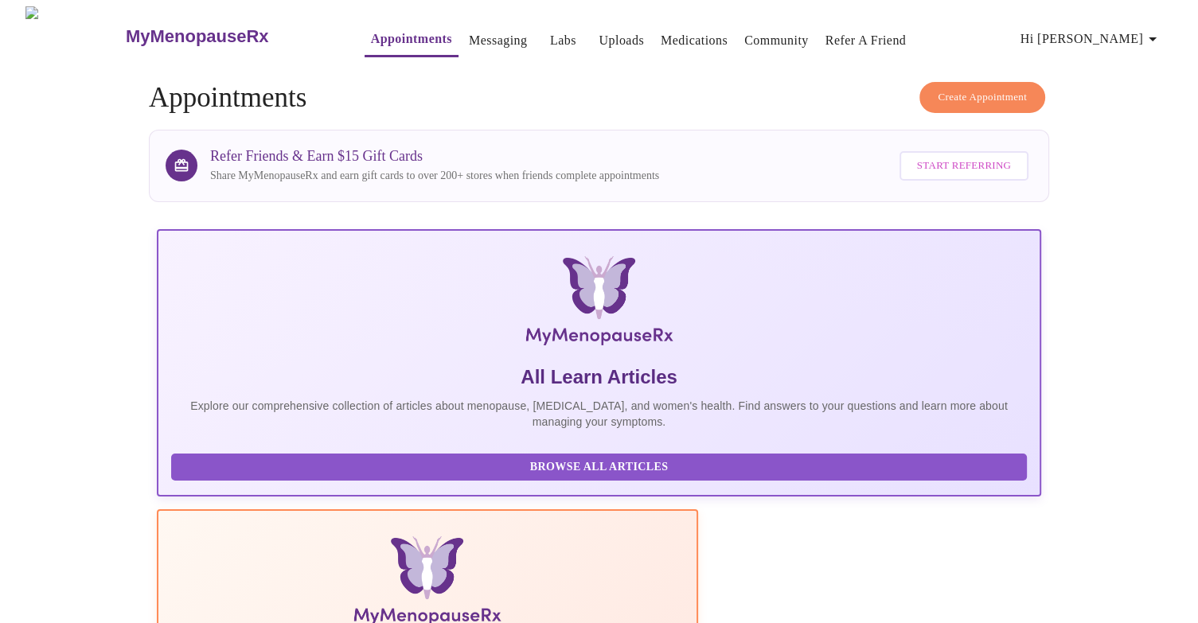
click at [1127, 29] on span "Hi [PERSON_NAME]" at bounding box center [1092, 39] width 142 height 22
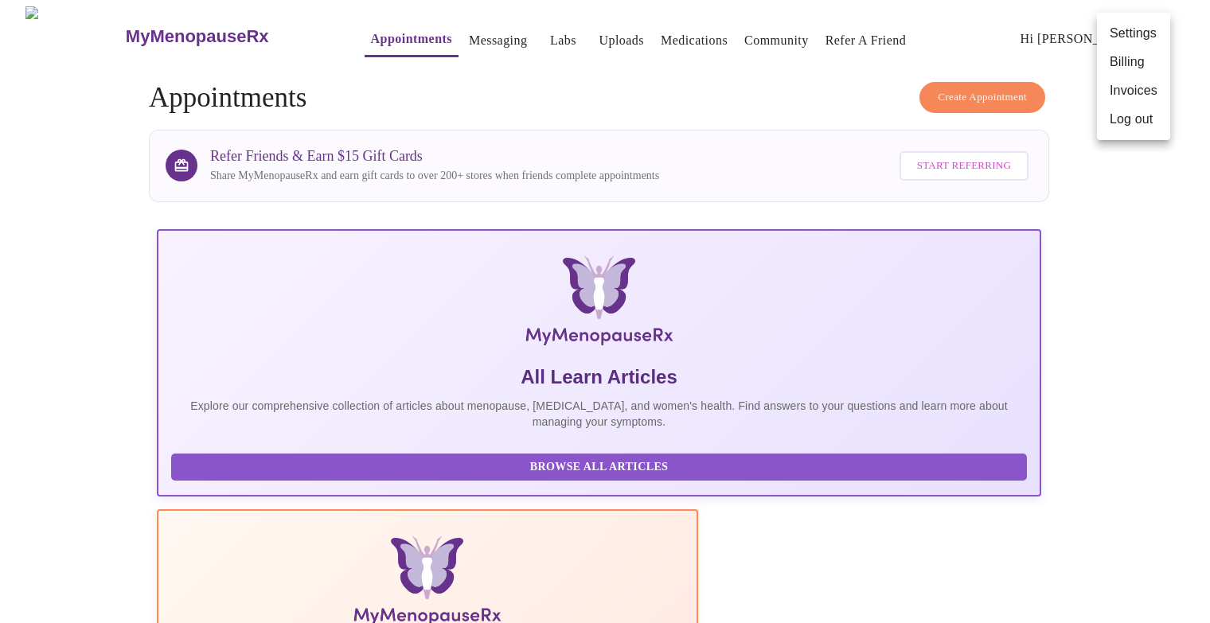
click at [1128, 217] on div at bounding box center [605, 311] width 1210 height 623
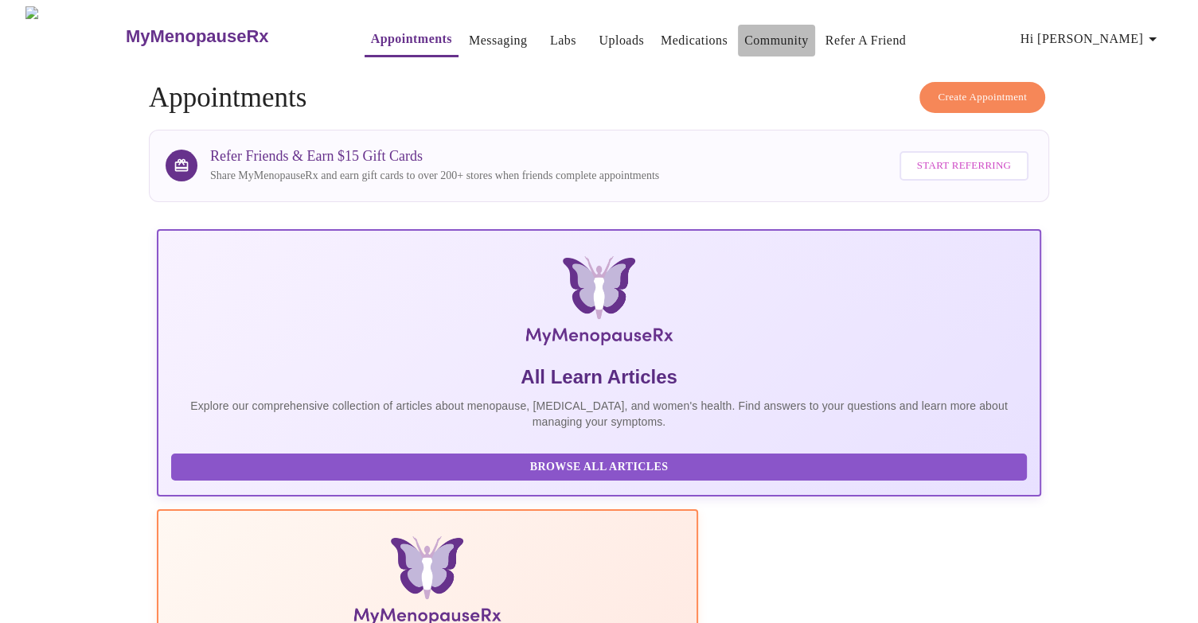
click at [750, 33] on link "Community" at bounding box center [776, 40] width 64 height 22
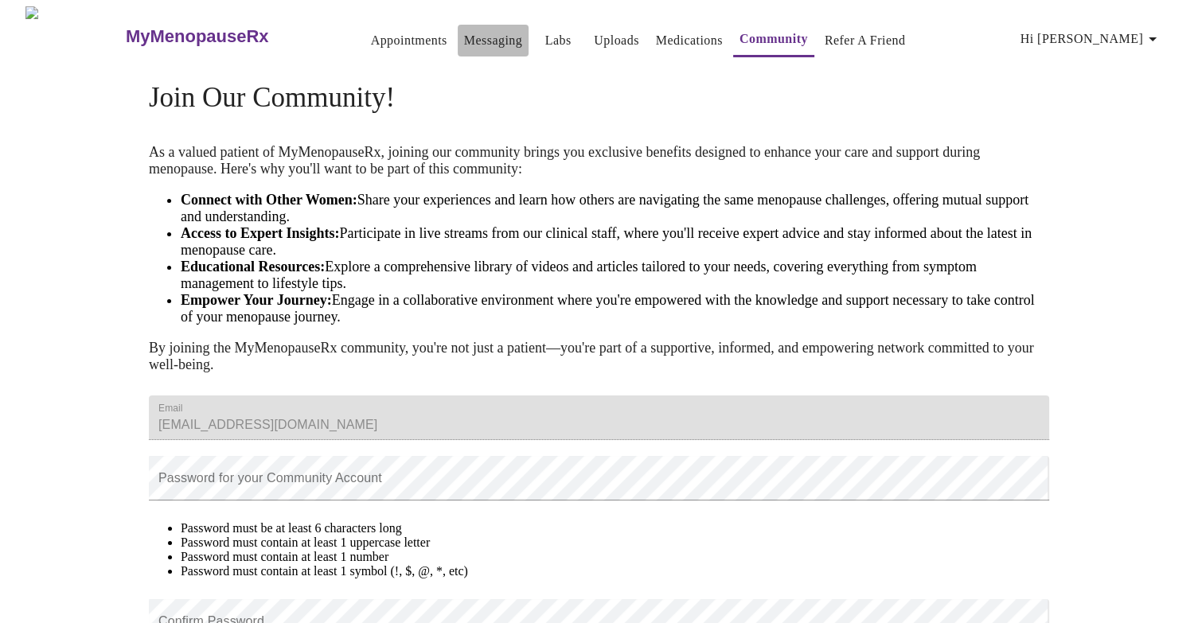
click at [471, 32] on link "Messaging" at bounding box center [493, 40] width 58 height 22
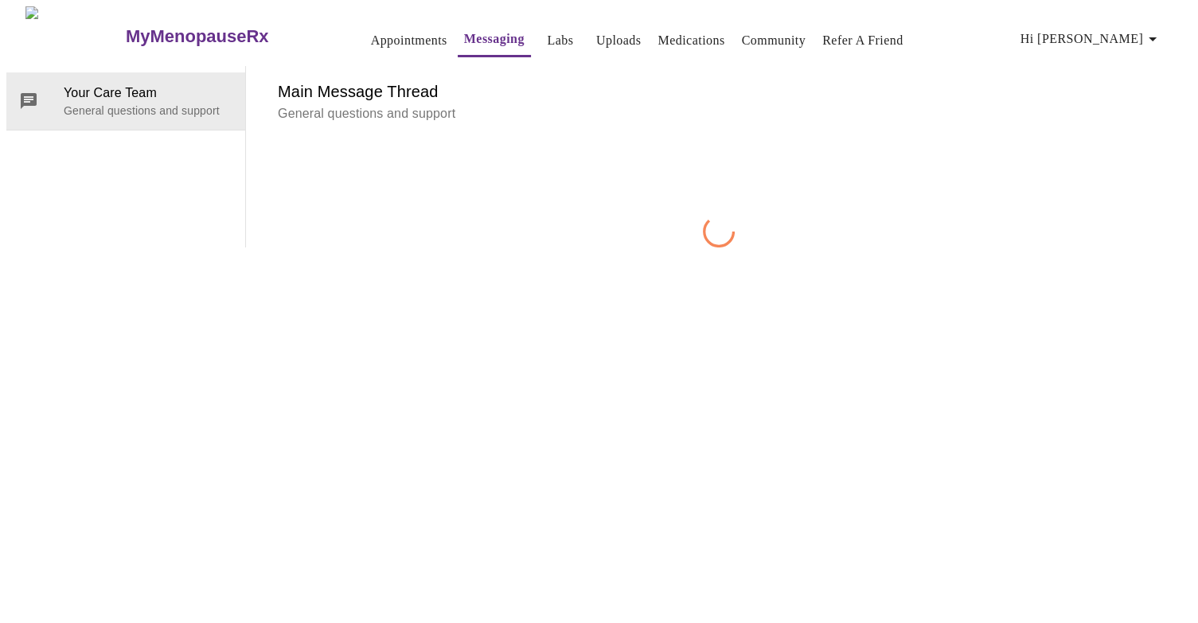
scroll to position [60, 0]
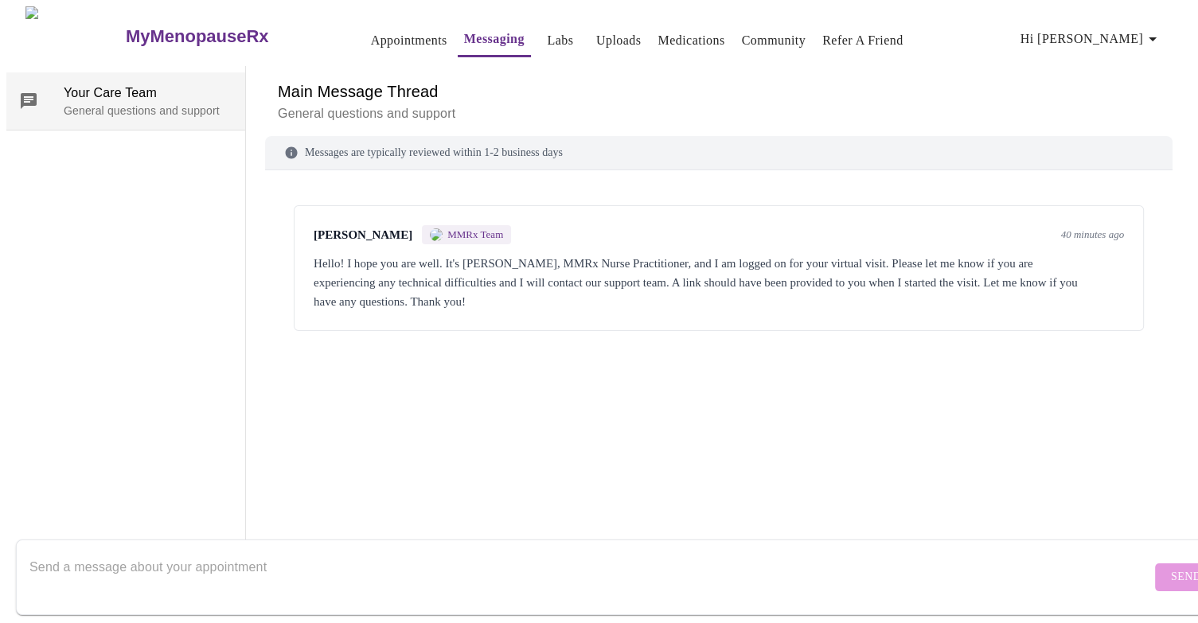
click at [140, 103] on p "General questions and support" at bounding box center [148, 111] width 169 height 16
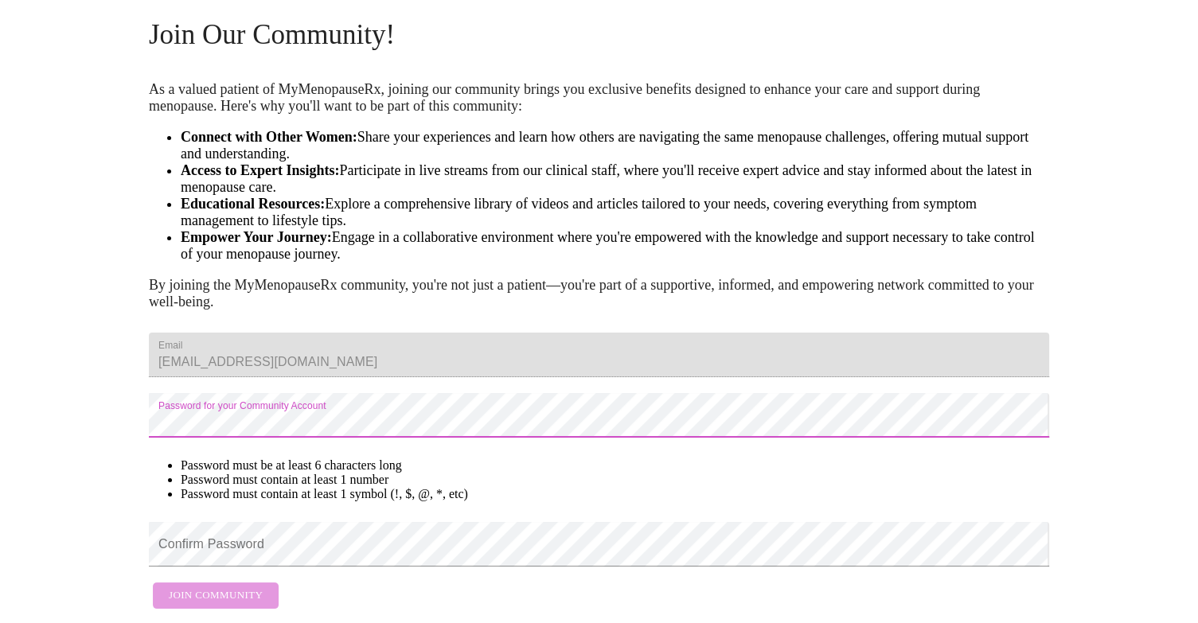
scroll to position [151, 0]
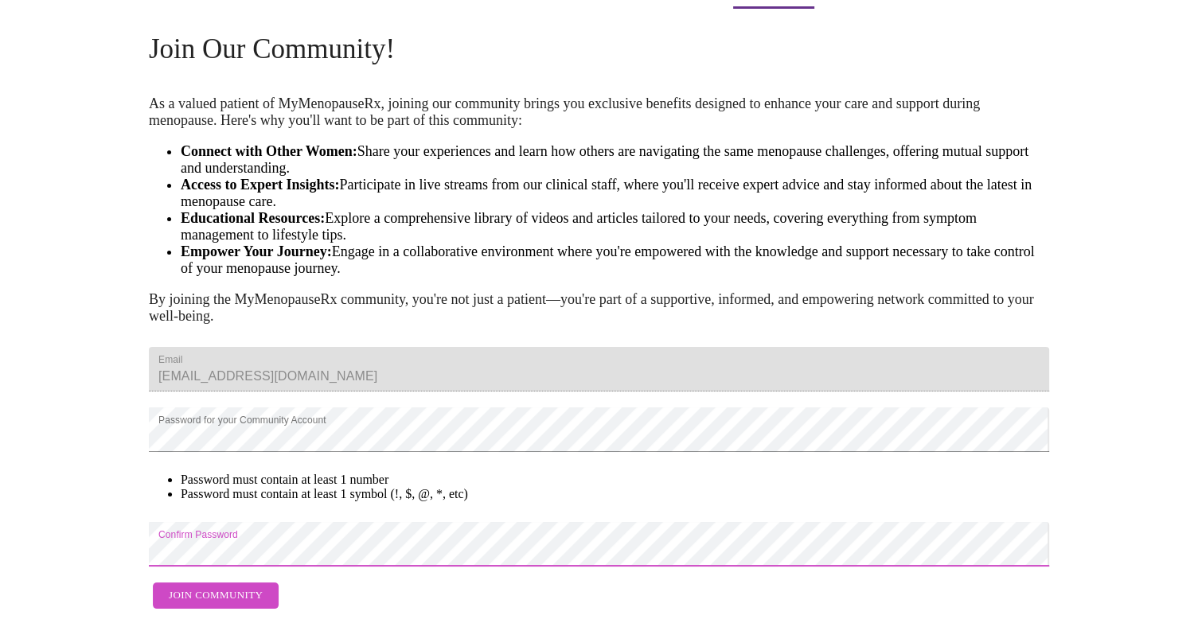
click at [202, 587] on span "Join Community" at bounding box center [216, 596] width 94 height 18
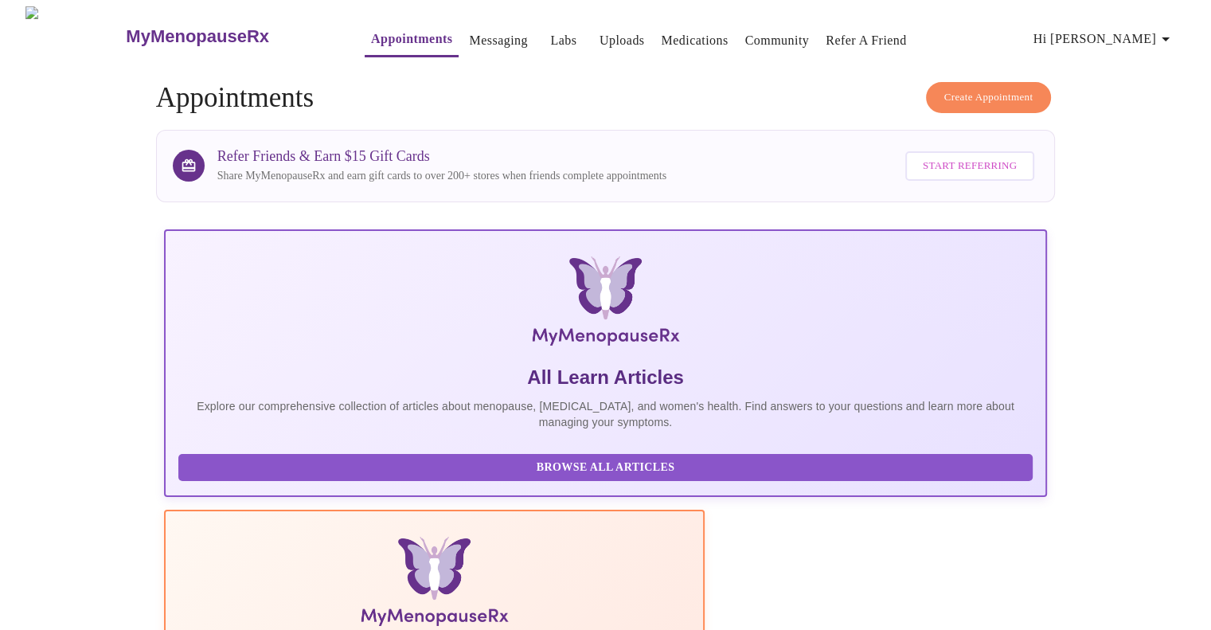
click at [1152, 42] on span "Hi [PERSON_NAME]" at bounding box center [1104, 39] width 142 height 22
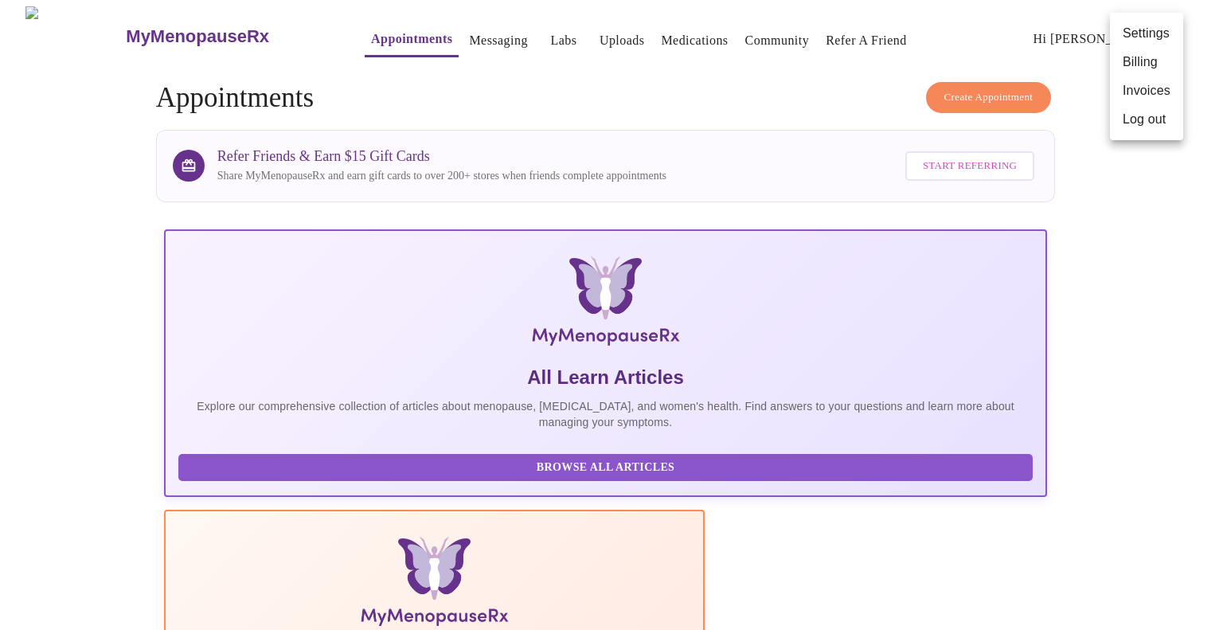
click at [1147, 218] on div at bounding box center [611, 315] width 1223 height 630
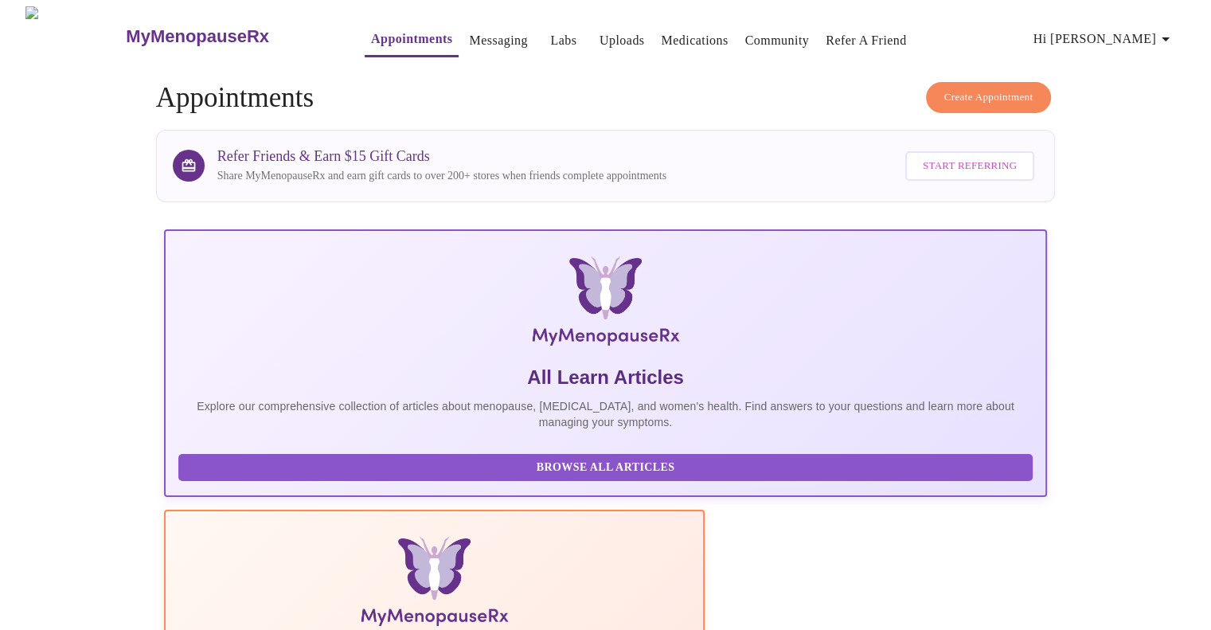
click at [667, 34] on link "Medications" at bounding box center [694, 40] width 67 height 22
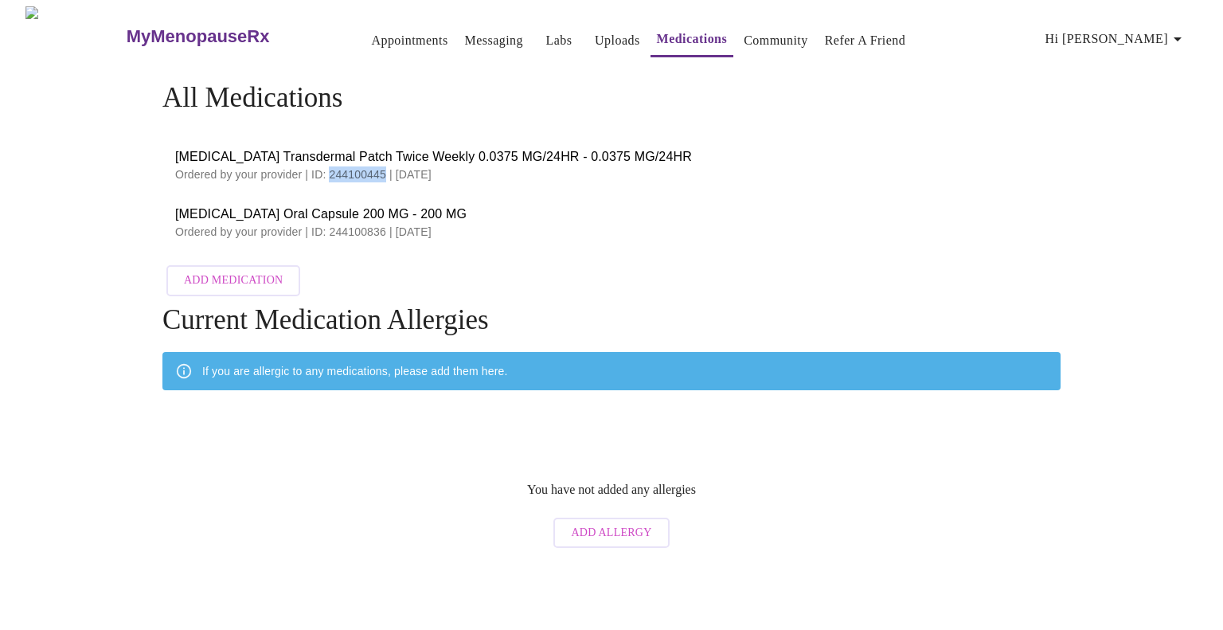
drag, startPoint x: 323, startPoint y: 168, endPoint x: 379, endPoint y: 165, distance: 55.8
click at [379, 166] on p "Ordered by your provider | ID: 244100445 | [DATE]" at bounding box center [611, 174] width 873 height 16
copy p "244100445"
click at [371, 33] on link "Appointments" at bounding box center [409, 40] width 76 height 22
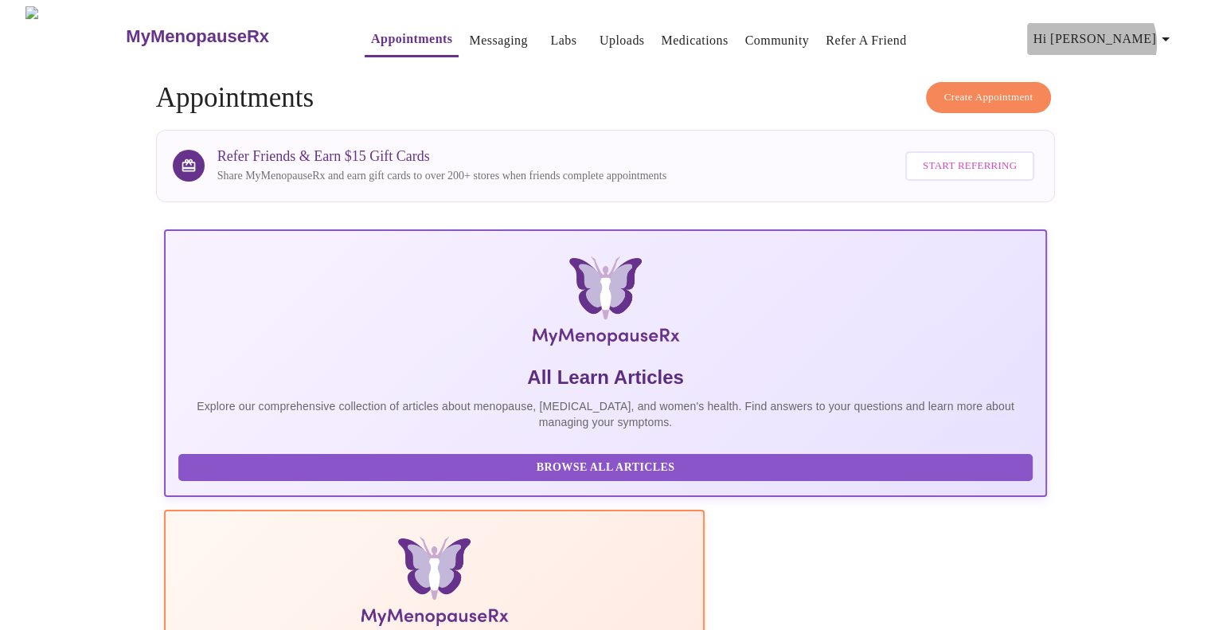
click at [1168, 37] on icon "button" at bounding box center [1165, 38] width 19 height 19
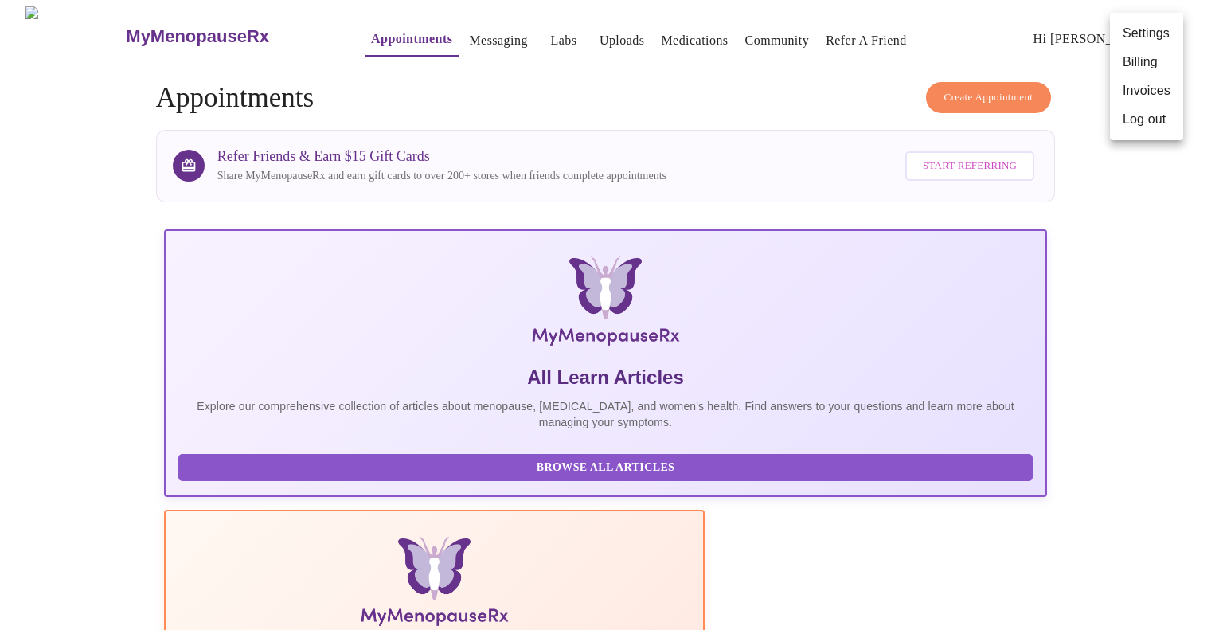
click at [1156, 225] on div at bounding box center [611, 315] width 1223 height 630
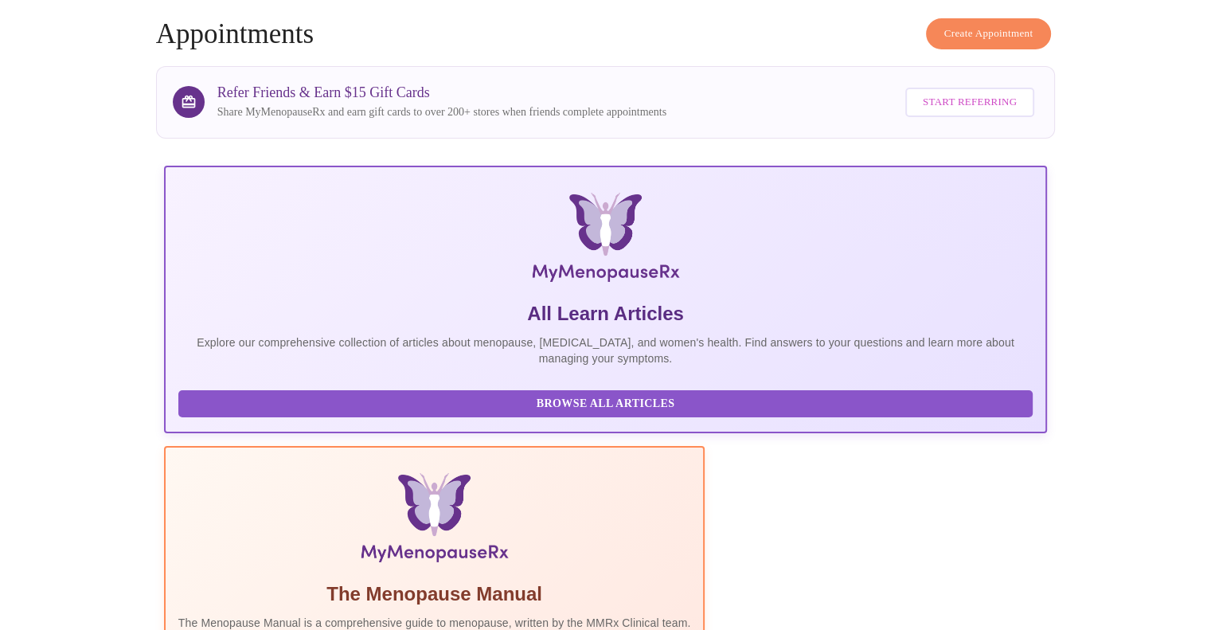
scroll to position [13, 0]
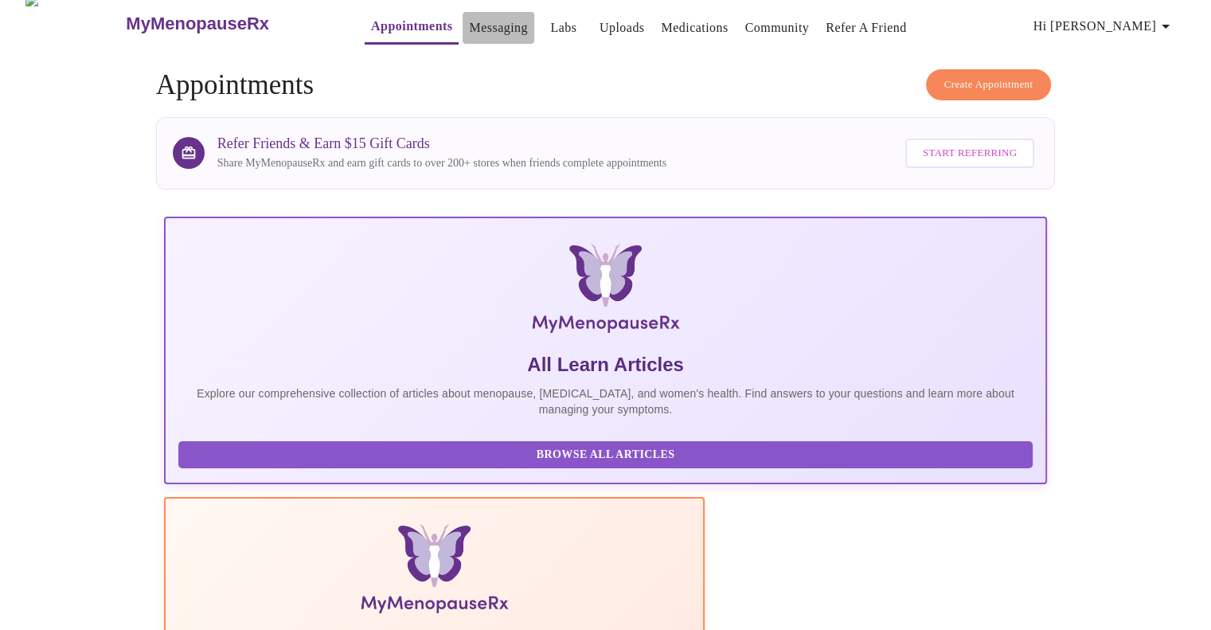
click at [469, 26] on link "Messaging" at bounding box center [498, 28] width 58 height 22
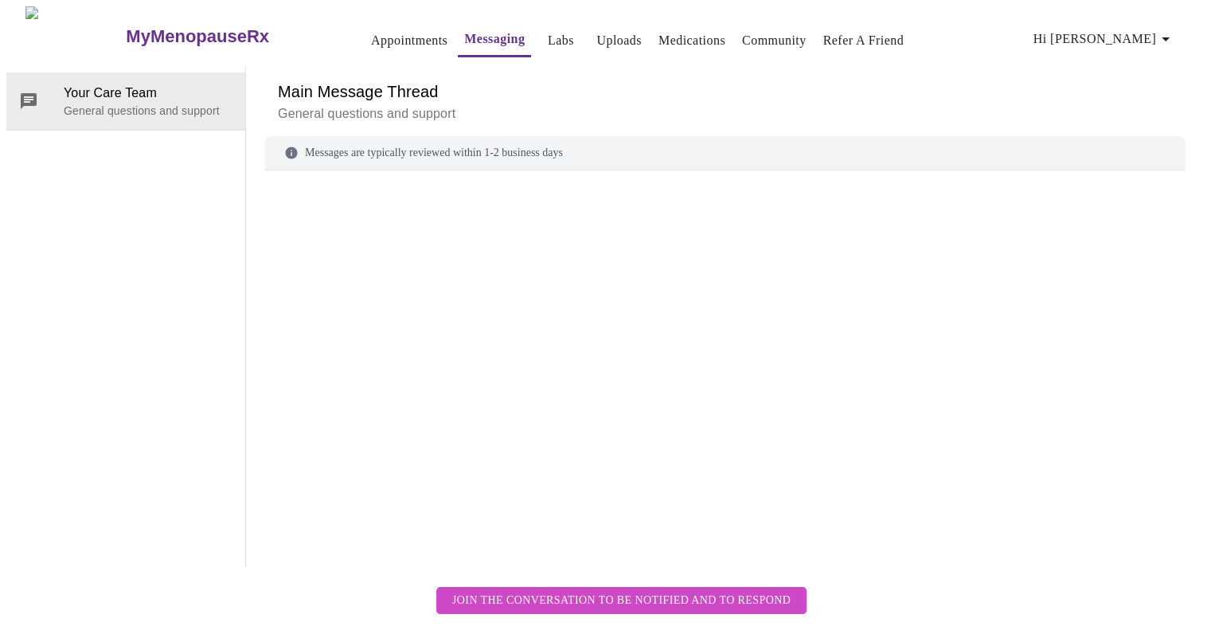
scroll to position [60, 0]
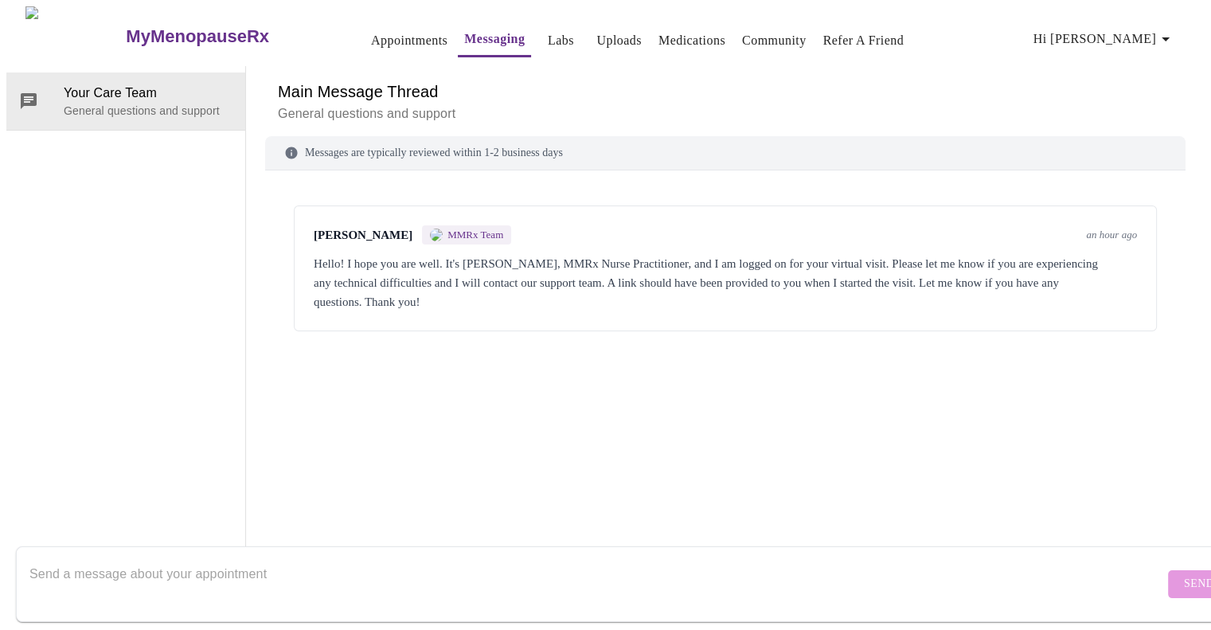
click at [99, 563] on textarea "Send a message about your appointment" at bounding box center [596, 583] width 1135 height 51
click at [34, 576] on textarea "Hello!" at bounding box center [596, 583] width 1135 height 51
click at [69, 566] on textarea "Hello!" at bounding box center [596, 583] width 1135 height 51
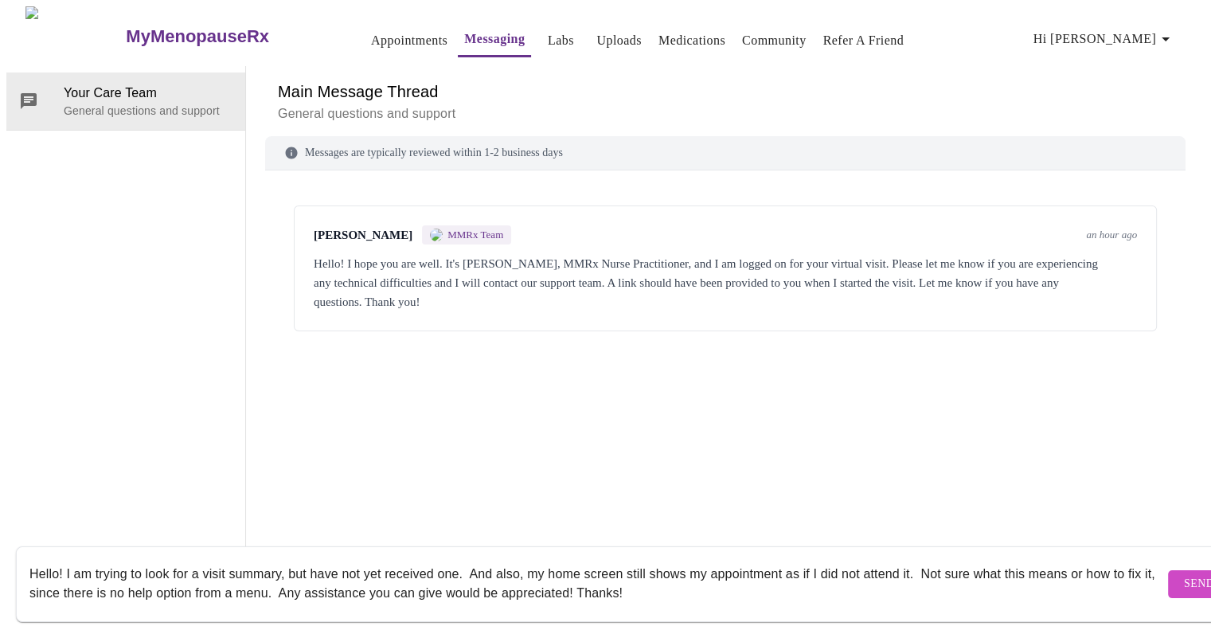
click at [322, 576] on textarea "Hello! I am trying to look for a visit summary, but have not yet received one. …" at bounding box center [596, 583] width 1135 height 51
type textarea "Hello! I am trying to look for a visit summary, but have not yet received one. …"
click at [1184, 574] on span "Send" at bounding box center [1199, 584] width 30 height 20
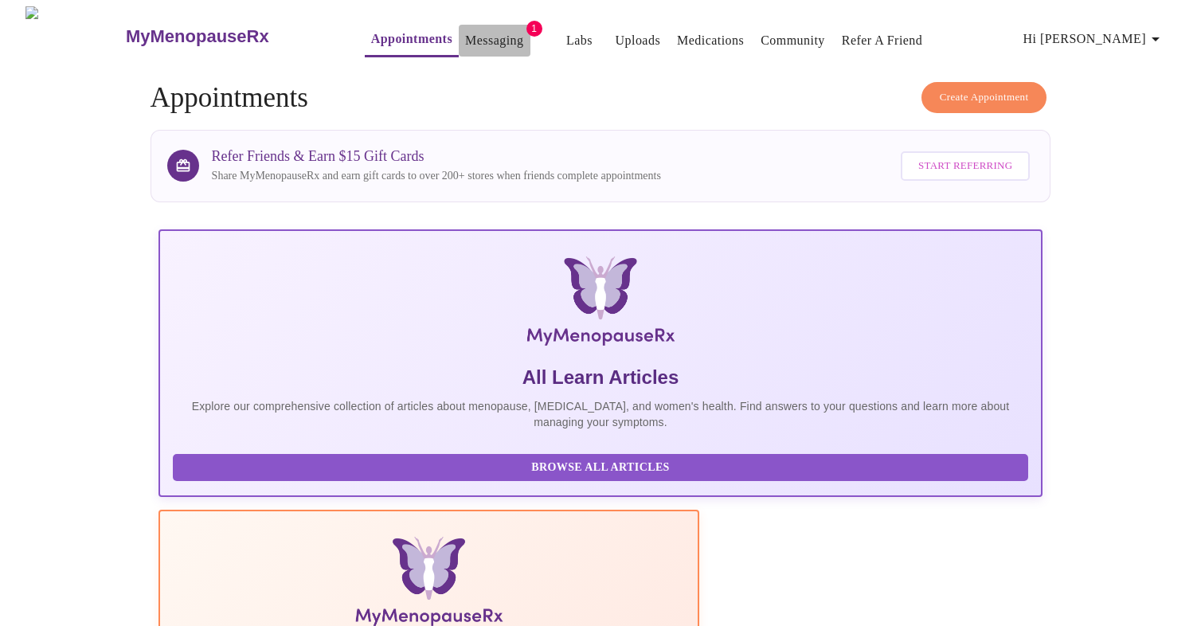
click at [465, 30] on link "Messaging" at bounding box center [494, 40] width 58 height 22
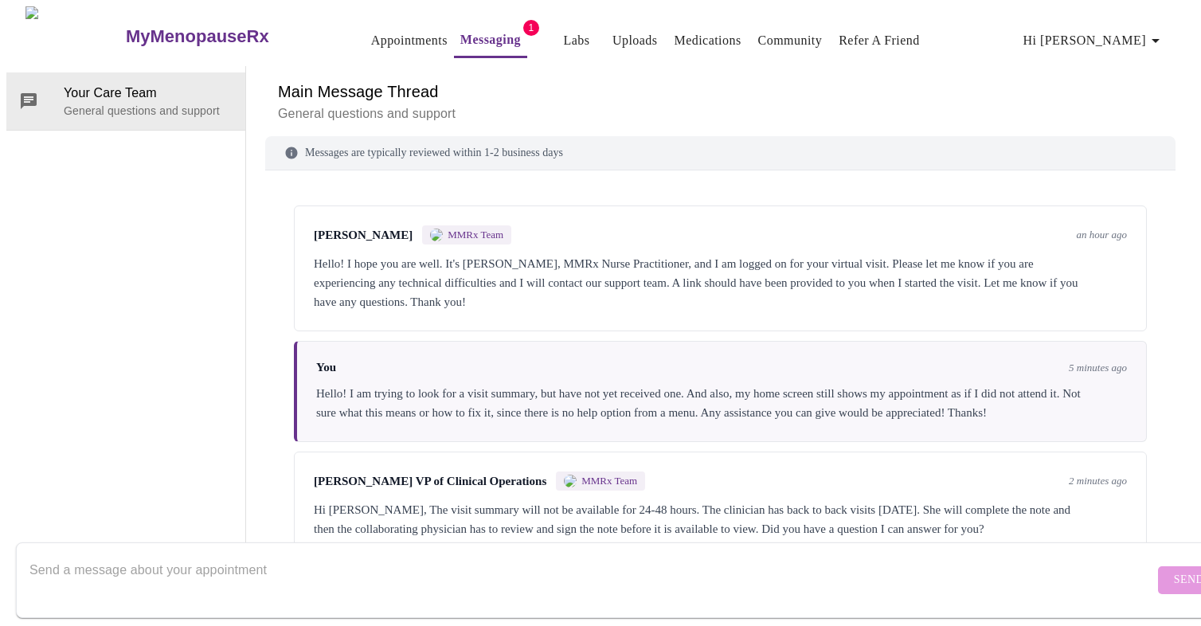
scroll to position [25, 0]
click at [52, 554] on textarea "Send a message about your appointment" at bounding box center [591, 579] width 1124 height 51
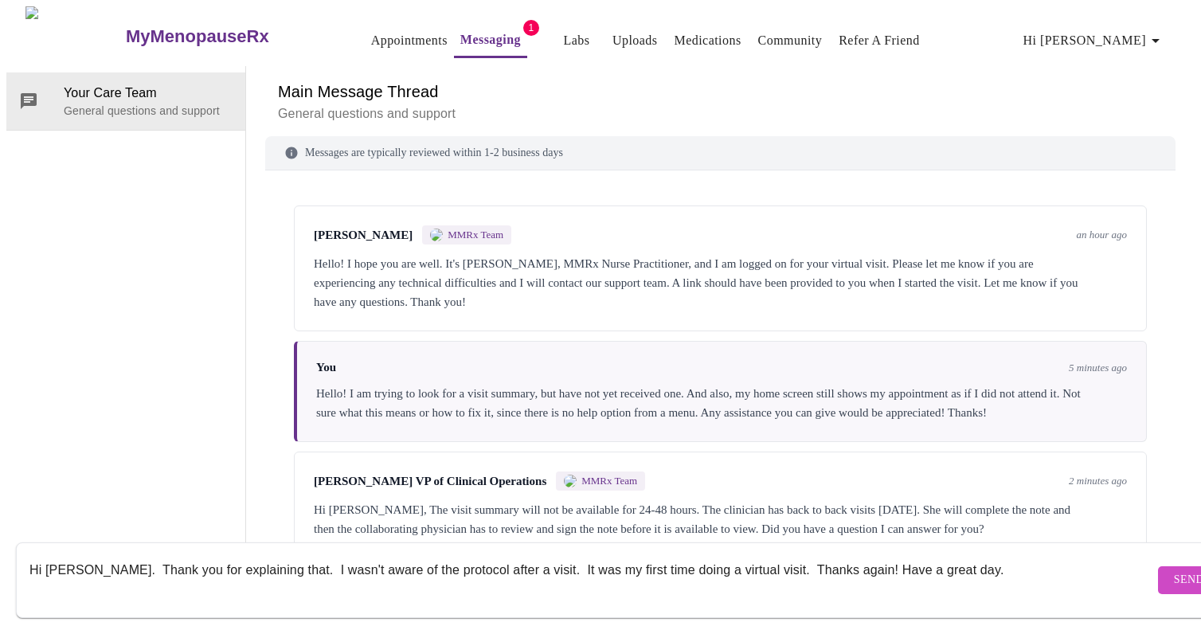
drag, startPoint x: 277, startPoint y: 556, endPoint x: 268, endPoint y: 560, distance: 9.6
click at [268, 560] on textarea "Hi [PERSON_NAME]. Thank you for explaining that. I wasn't aware of the protocol…" at bounding box center [591, 579] width 1124 height 51
drag, startPoint x: 993, startPoint y: 553, endPoint x: 94, endPoint y: 659, distance: 905.1
click at [94, 569] on html "MyMenopauseRx Appointments Messaging 1 Labs Uploads Medications Community Refer…" at bounding box center [600, 284] width 1201 height 569
click at [850, 205] on div "[PERSON_NAME] MMRx Team an hour ago Hello! I hope you are well. It's [PERSON_NA…" at bounding box center [720, 268] width 853 height 126
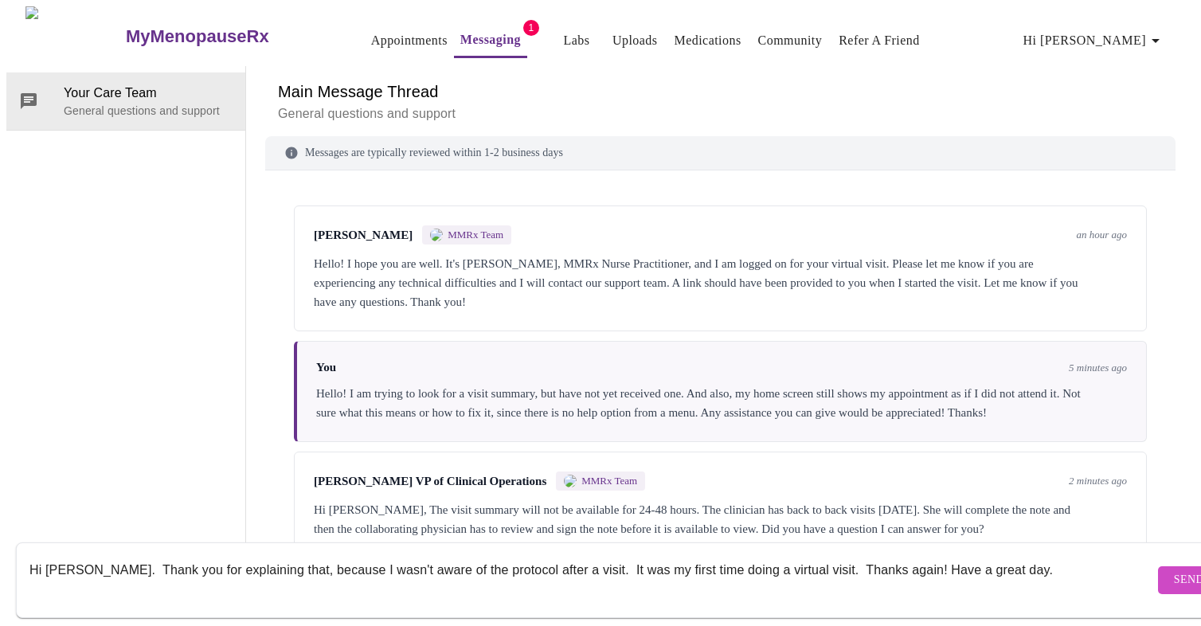
drag, startPoint x: 105, startPoint y: 549, endPoint x: 990, endPoint y: 515, distance: 886.0
click at [990, 515] on div "Main Message Thread General questions and support Messages are typically review…" at bounding box center [720, 314] width 910 height 497
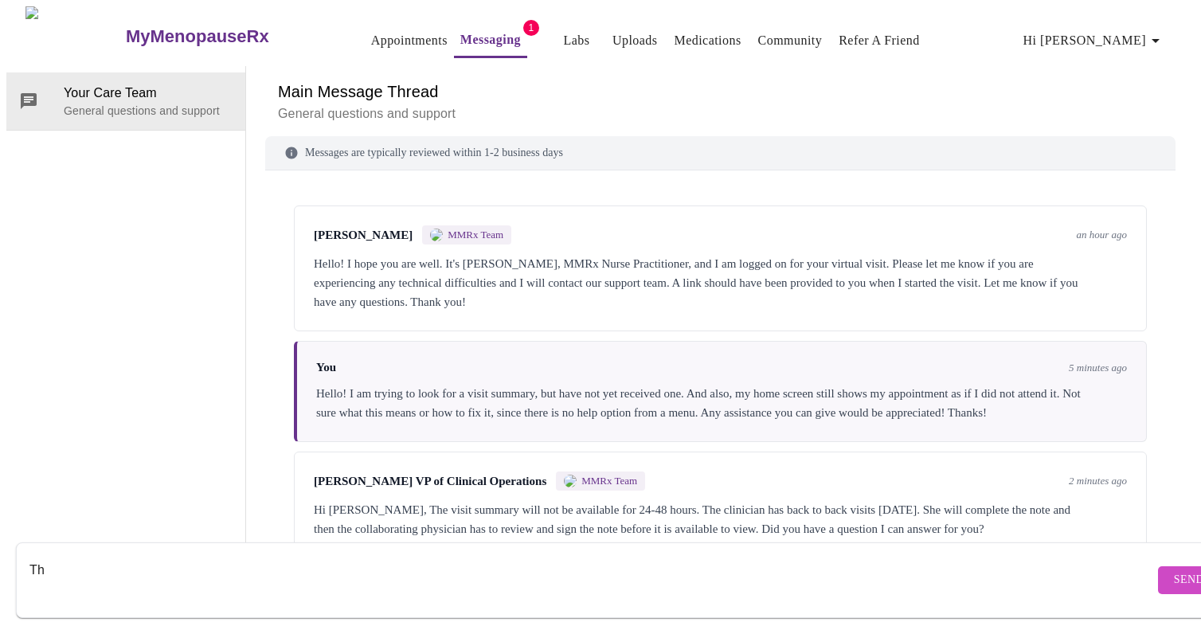
type textarea "T"
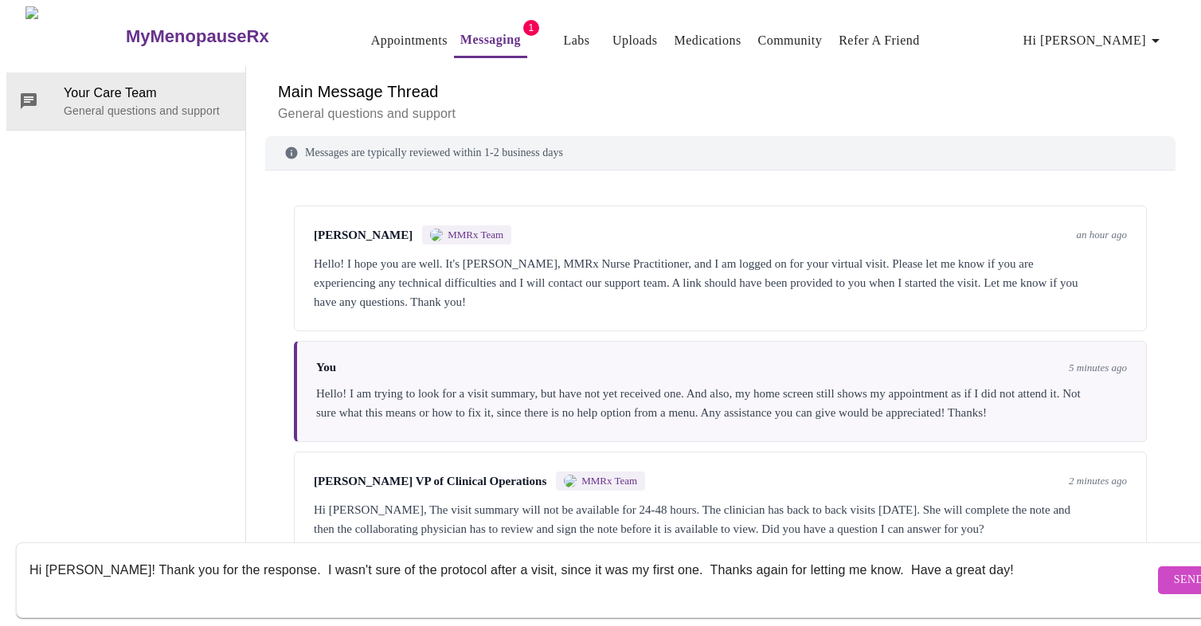
type textarea "Hi [PERSON_NAME]! Thank you for the response. I wasn't sure of the protocol aft…"
click at [1174, 570] on span "Send" at bounding box center [1189, 580] width 30 height 20
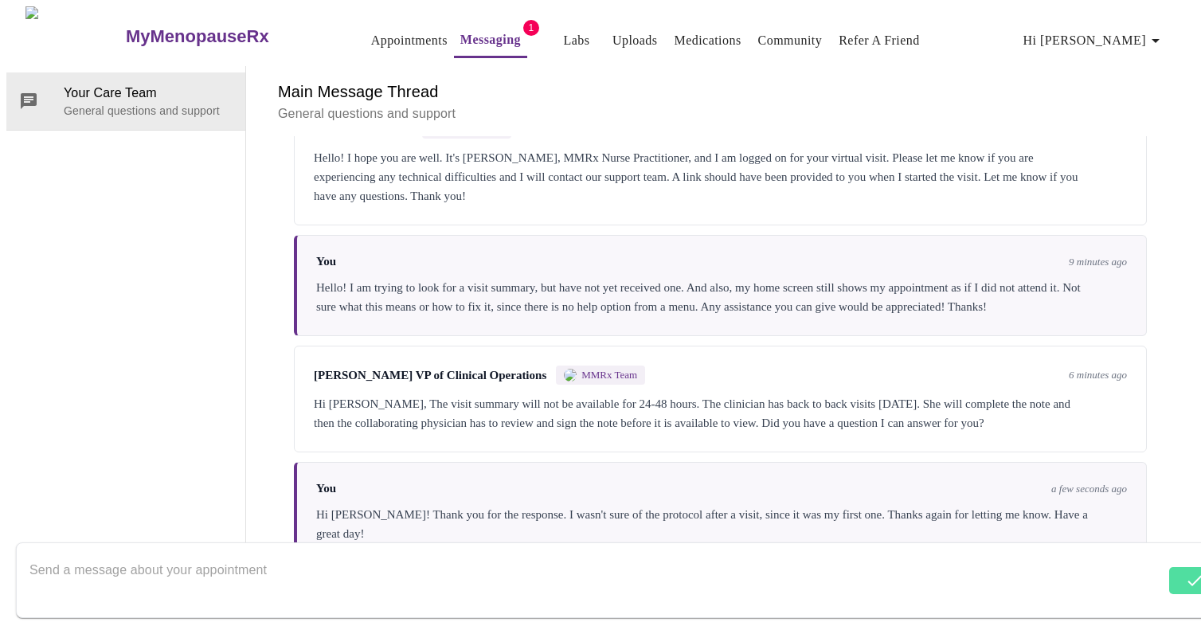
scroll to position [140, 0]
